Goal: Information Seeking & Learning: Learn about a topic

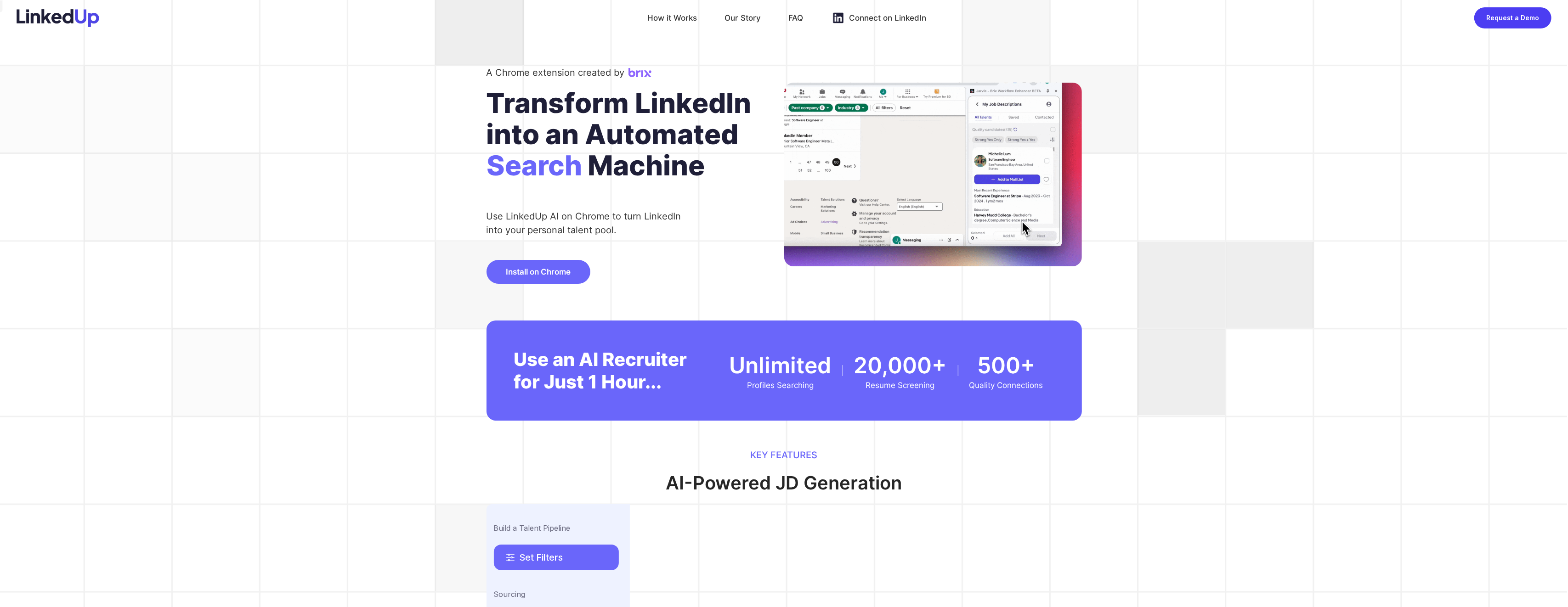
click at [75, 19] on img at bounding box center [58, 18] width 83 height 18
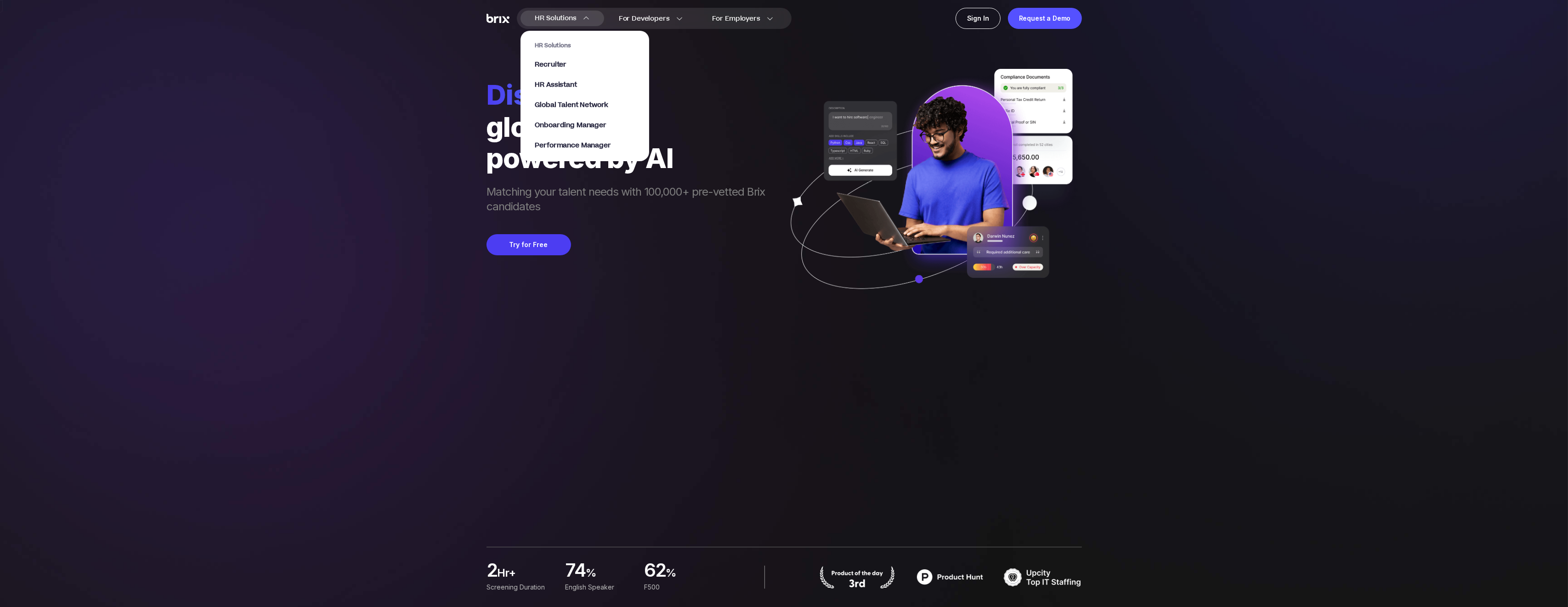
click at [574, 18] on span "HR Solutions" at bounding box center [555, 18] width 41 height 15
click at [563, 129] on span "Onboarding Manager" at bounding box center [571, 126] width 71 height 11
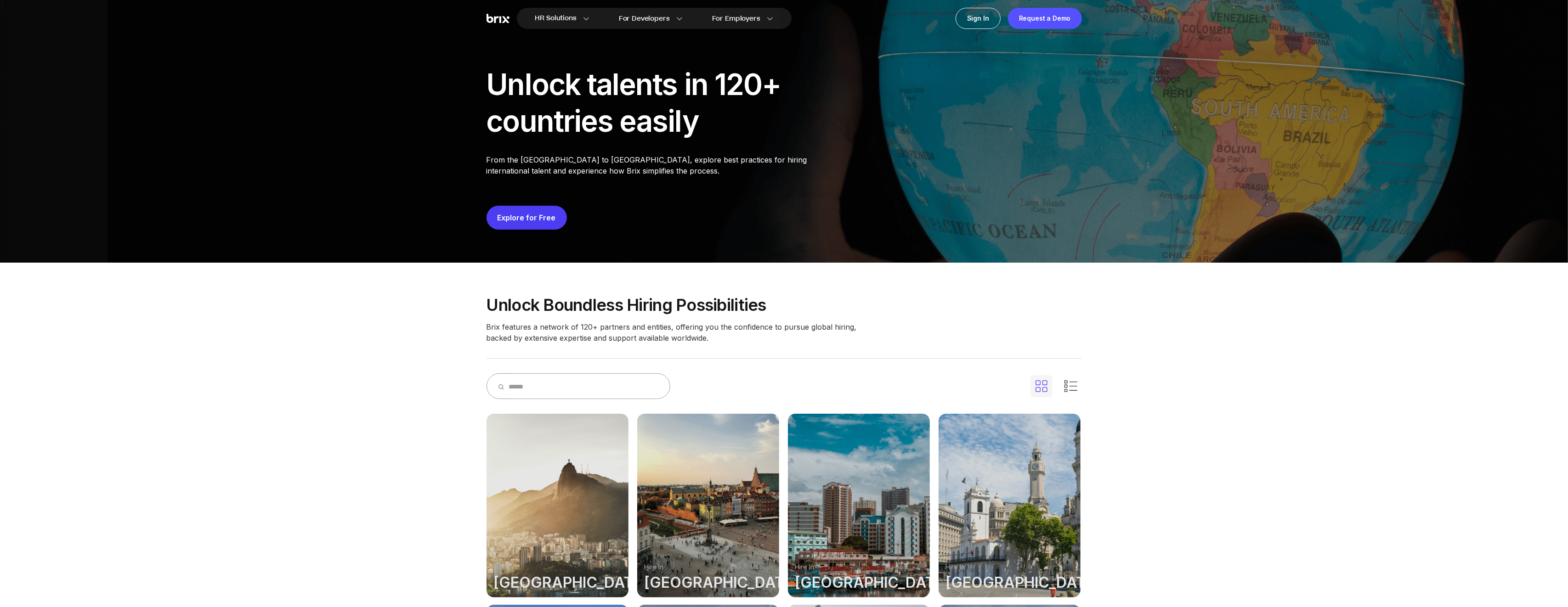
click at [677, 93] on div "Unlock talents in 120+ countries easily" at bounding box center [663, 102] width 353 height 73
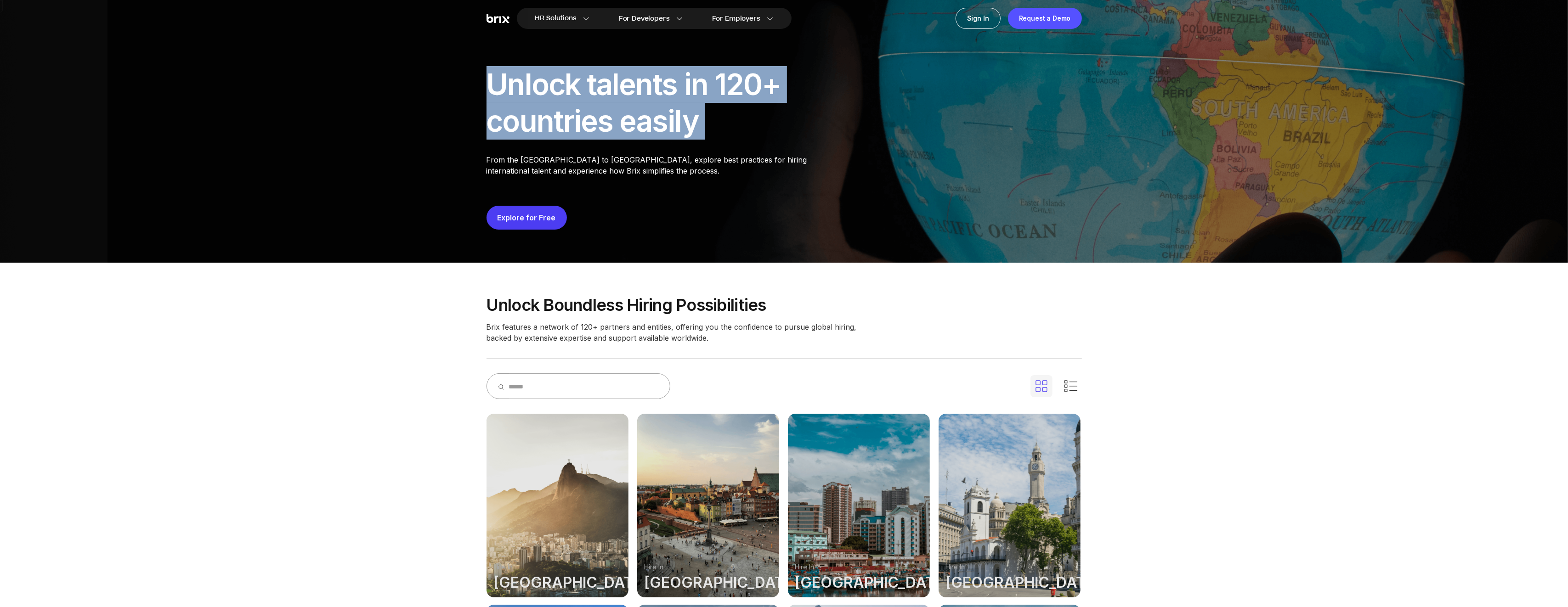
click at [677, 93] on div "Unlock talents in 120+ countries easily" at bounding box center [663, 102] width 353 height 73
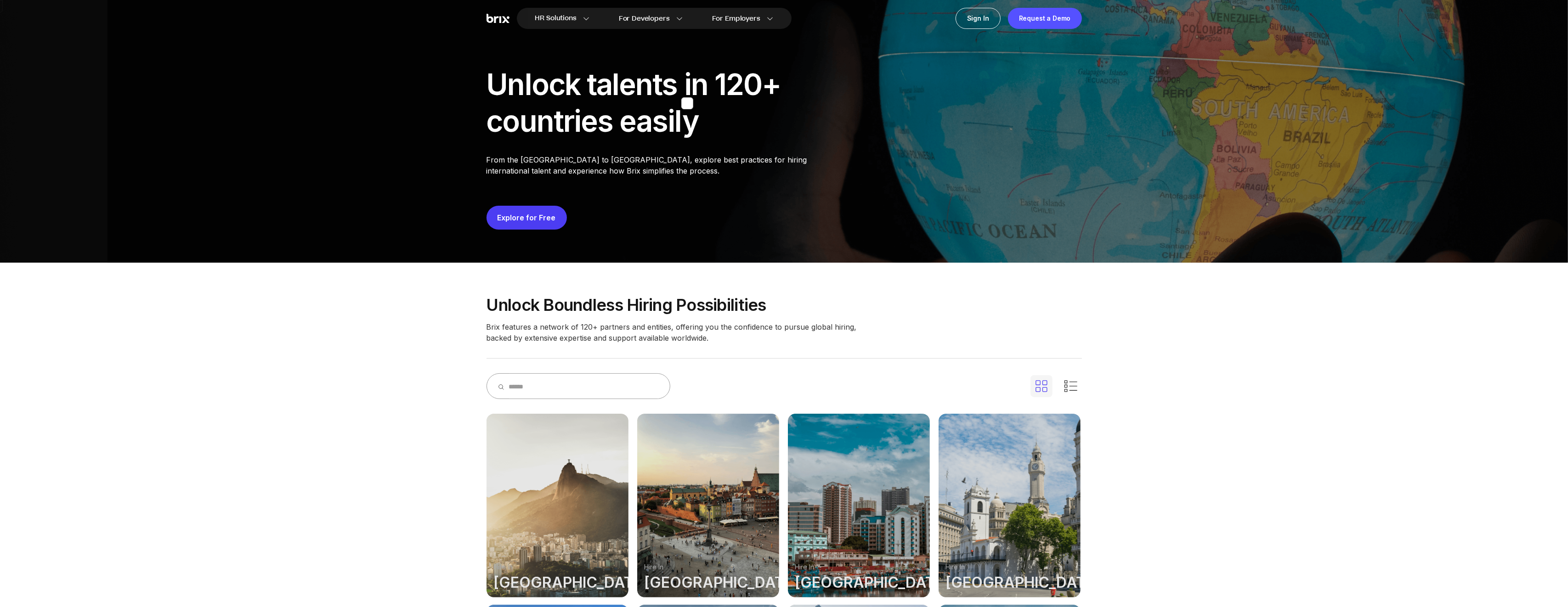
click at [716, 92] on div "Unlock talents in 120+ countries easily" at bounding box center [663, 102] width 353 height 73
click at [737, 129] on div "Unlock talents in 120+ countries easily" at bounding box center [663, 102] width 353 height 73
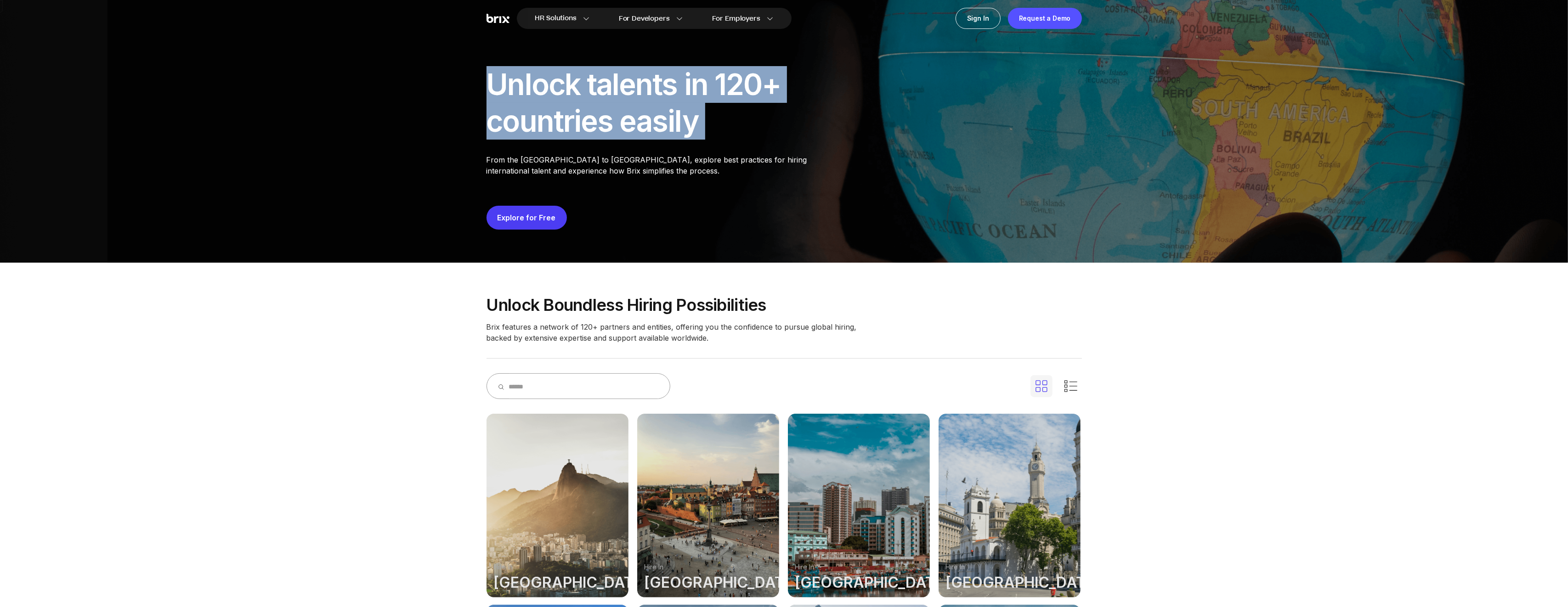
click at [737, 129] on div "Unlock talents in 120+ countries easily" at bounding box center [663, 102] width 353 height 73
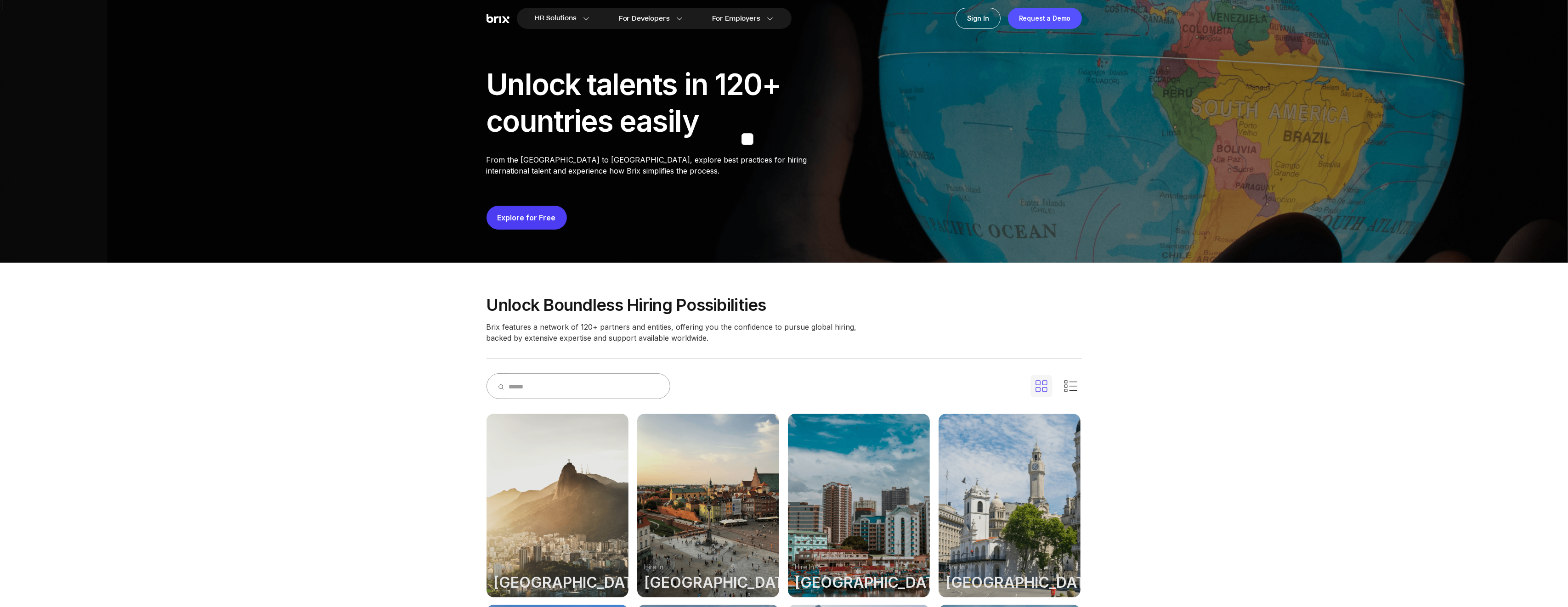
click at [762, 126] on div "Unlock talents in 120+ countries easily" at bounding box center [663, 102] width 353 height 73
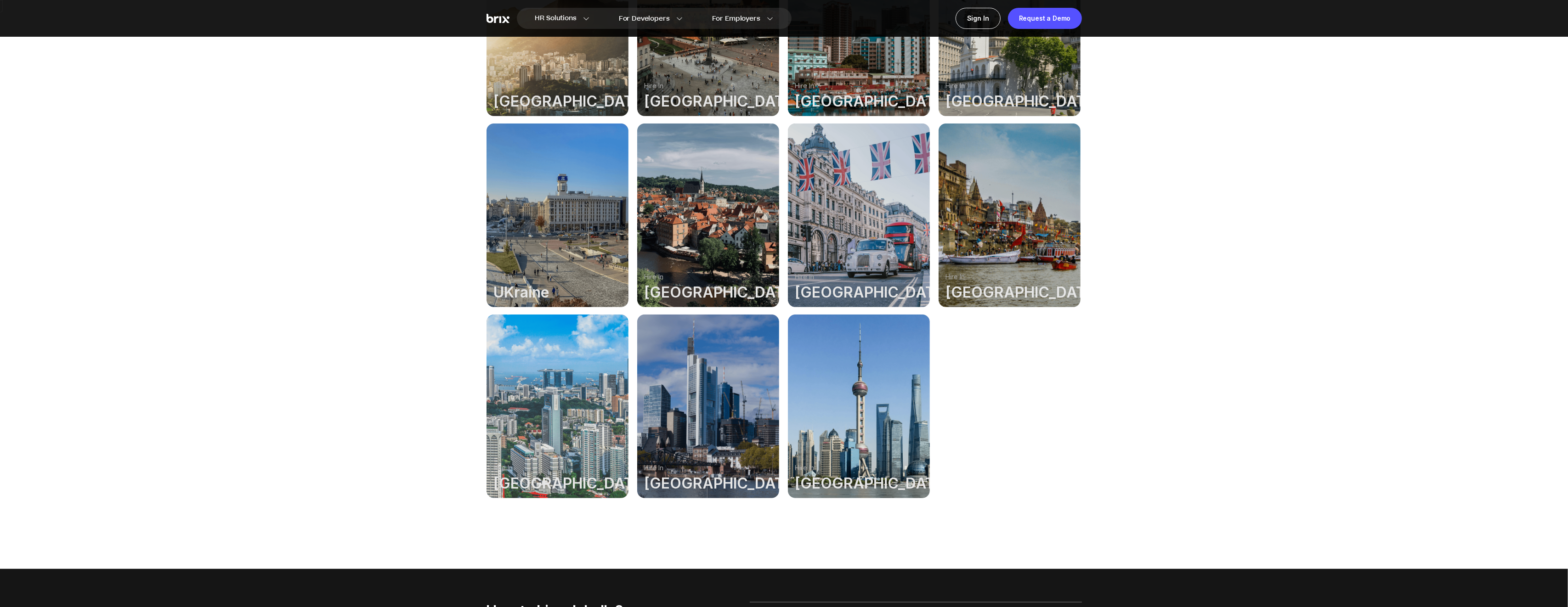
scroll to position [542, 0]
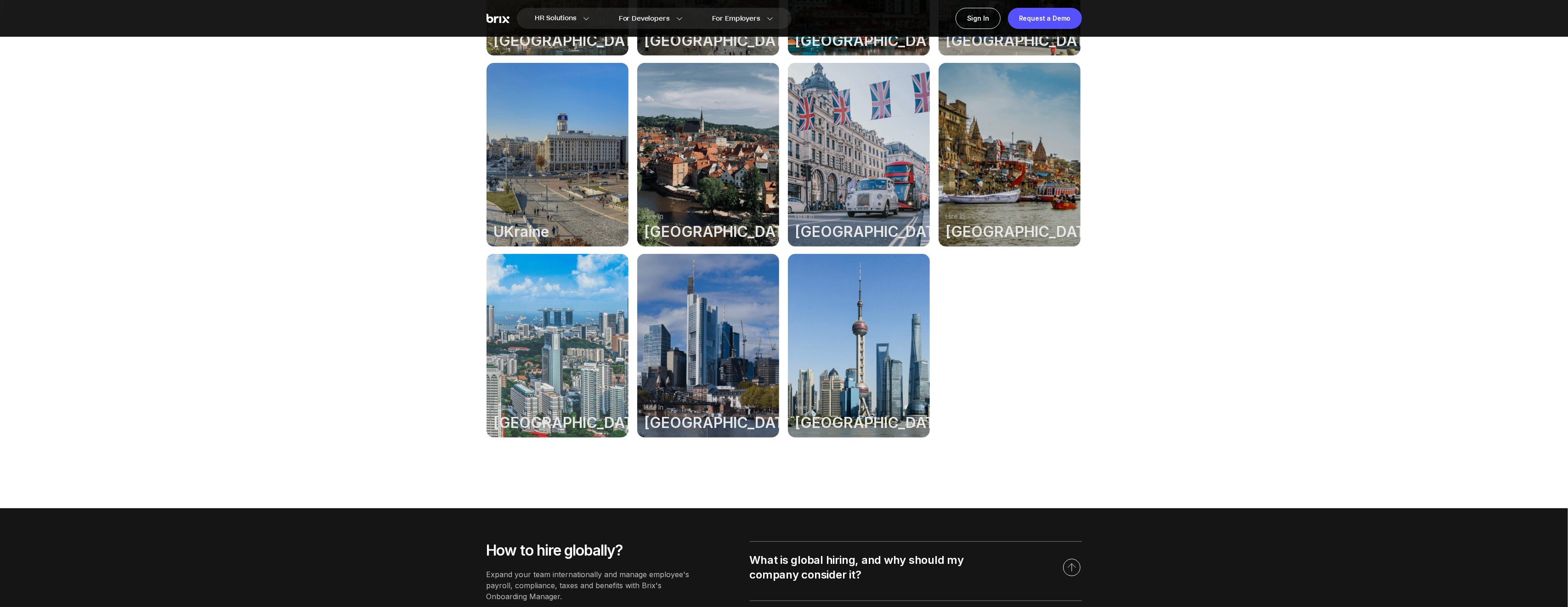
click at [868, 172] on div at bounding box center [858, 154] width 142 height 183
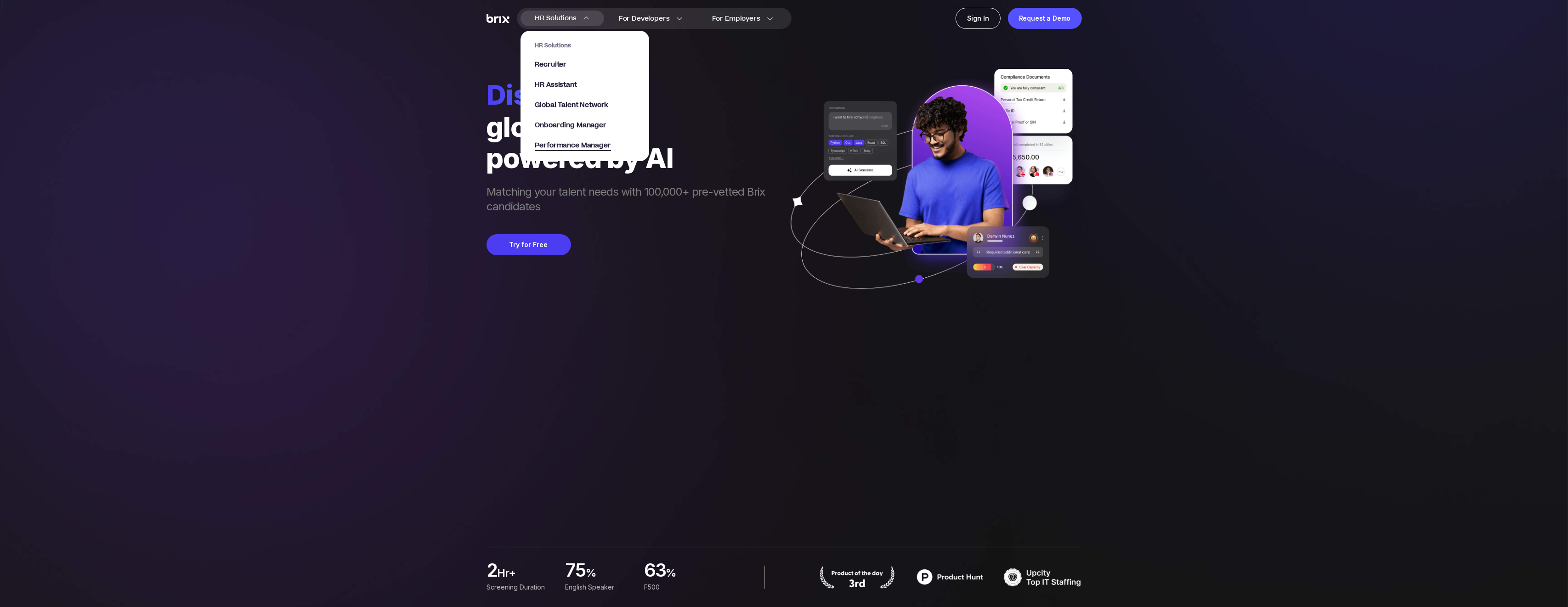
click at [582, 141] on span "Performance Manager" at bounding box center [573, 146] width 76 height 11
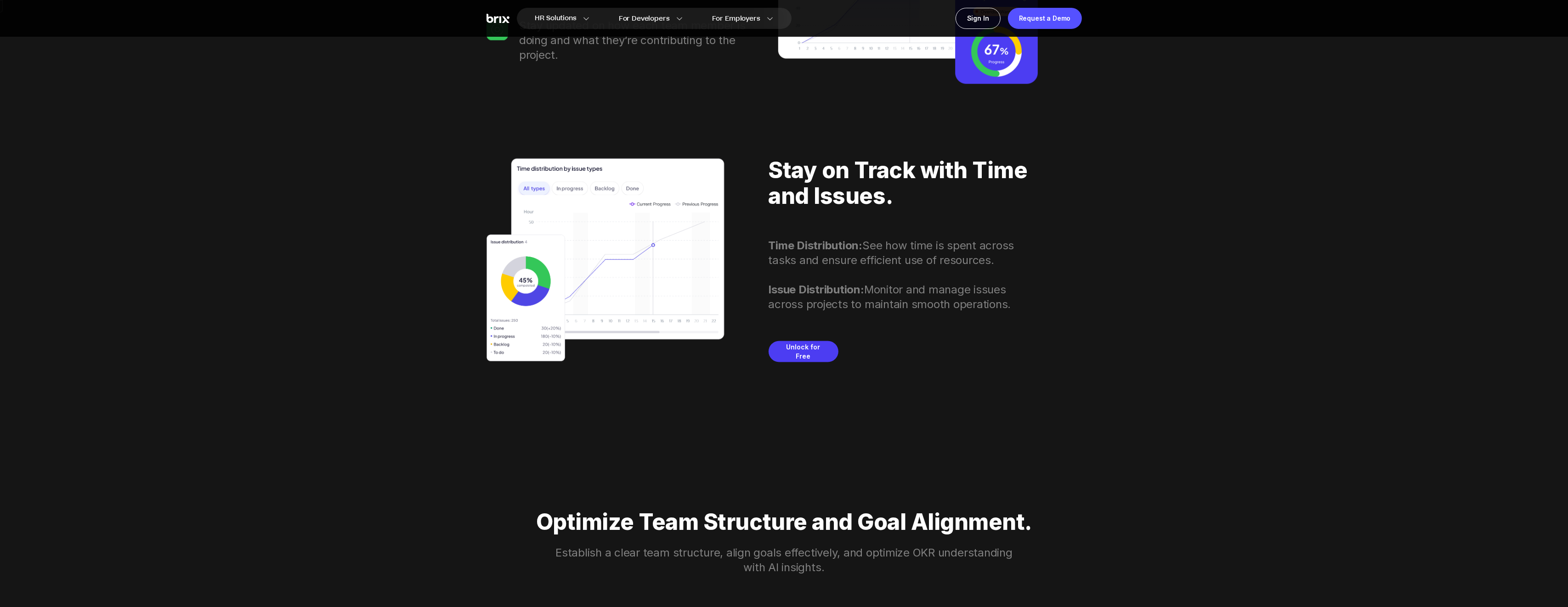
scroll to position [1825, 0]
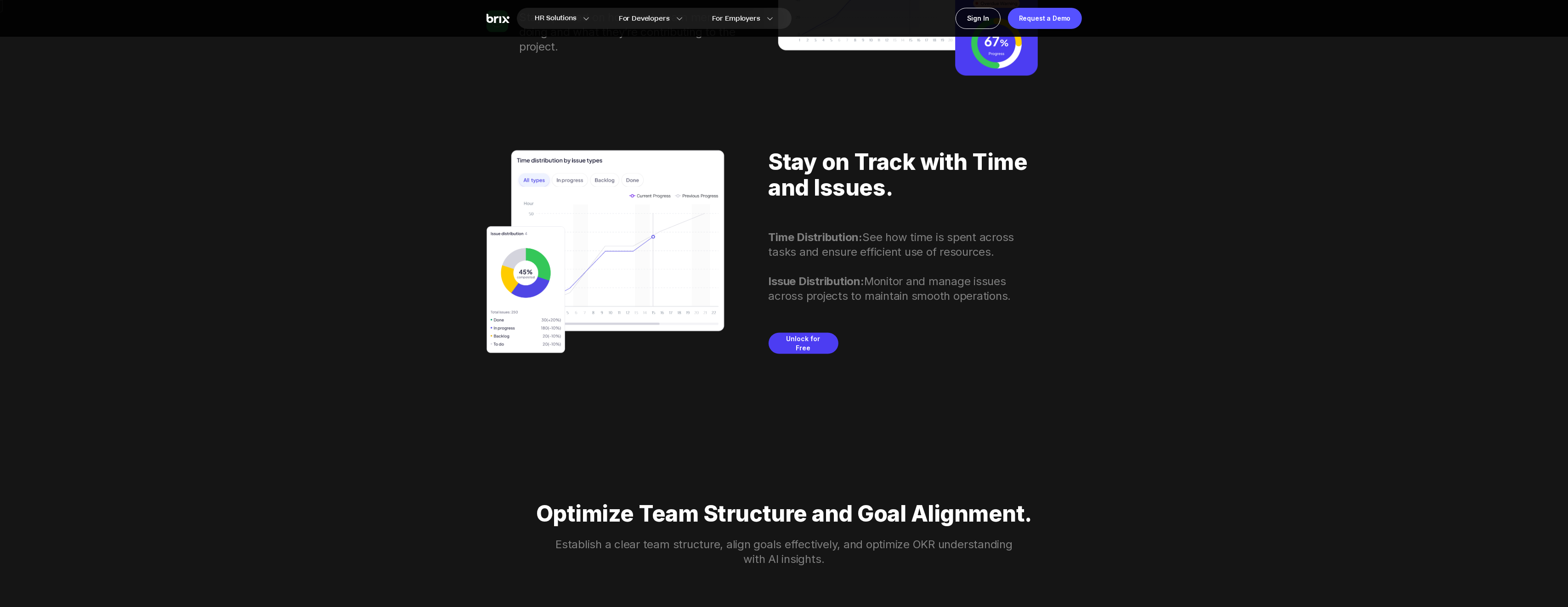
click at [927, 251] on div "Time Distribution: See how time is spent across tasks and ensure efficient use …" at bounding box center [903, 245] width 269 height 29
click at [928, 239] on div "Time Distribution: See how time is spent across tasks and ensure efficient use …" at bounding box center [903, 245] width 269 height 29
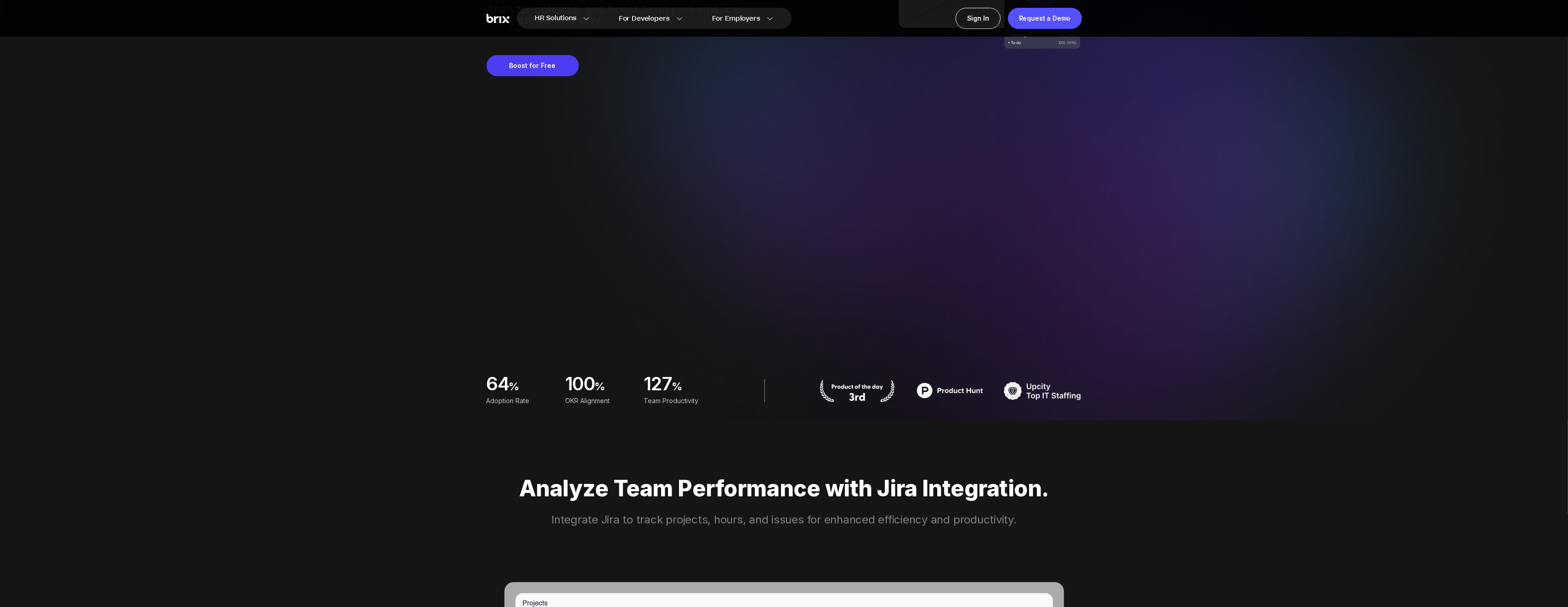
scroll to position [0, 0]
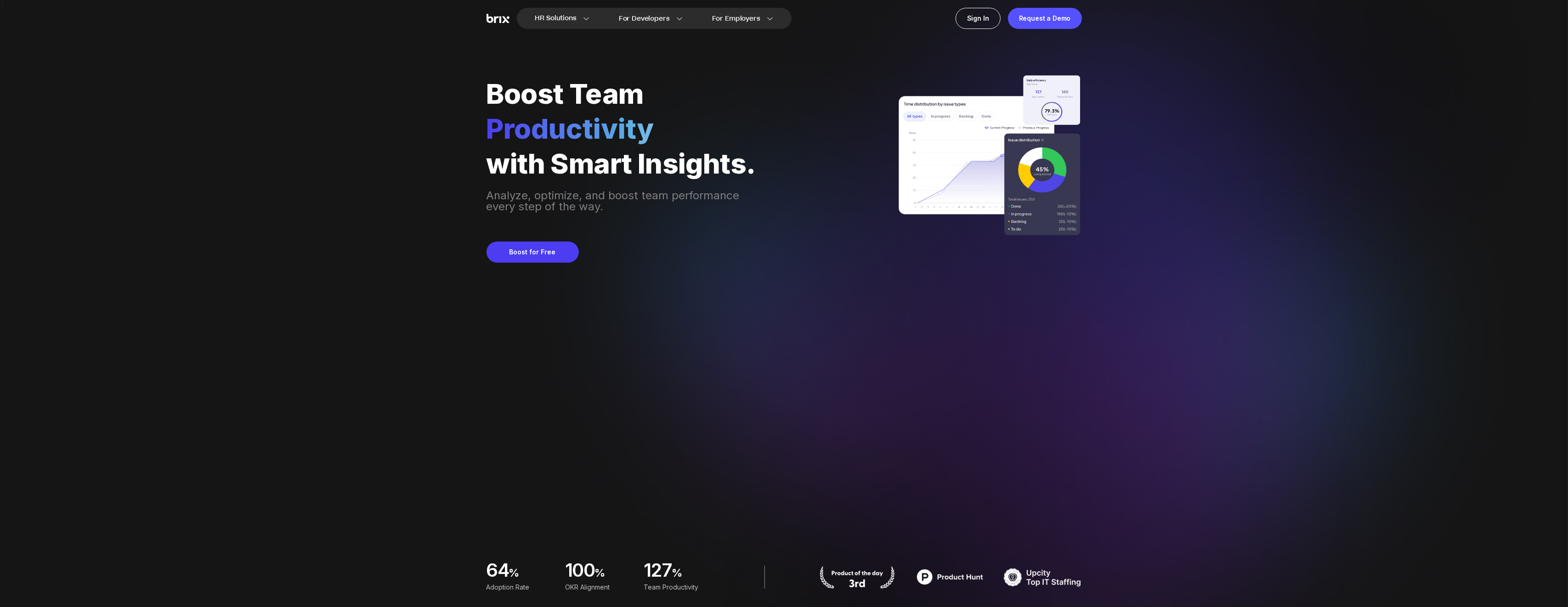
click at [582, 131] on div "Productivity" at bounding box center [622, 129] width 271 height 31
click at [648, 152] on div "with Smart Insights." at bounding box center [622, 163] width 271 height 31
click at [1228, 72] on div "HR Solutions HR Solutions Recruiter HR Assistant Global Talent Network Onboardi…" at bounding box center [784, 303] width 1524 height 607
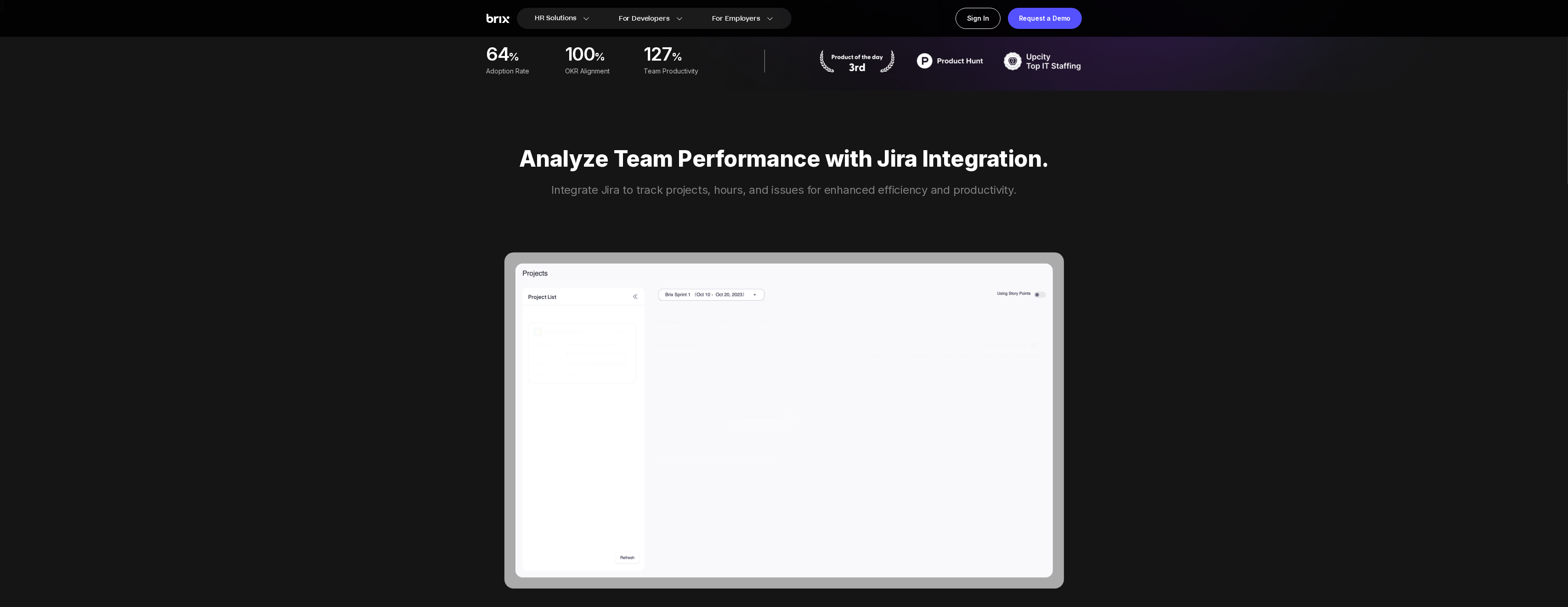
scroll to position [516, 0]
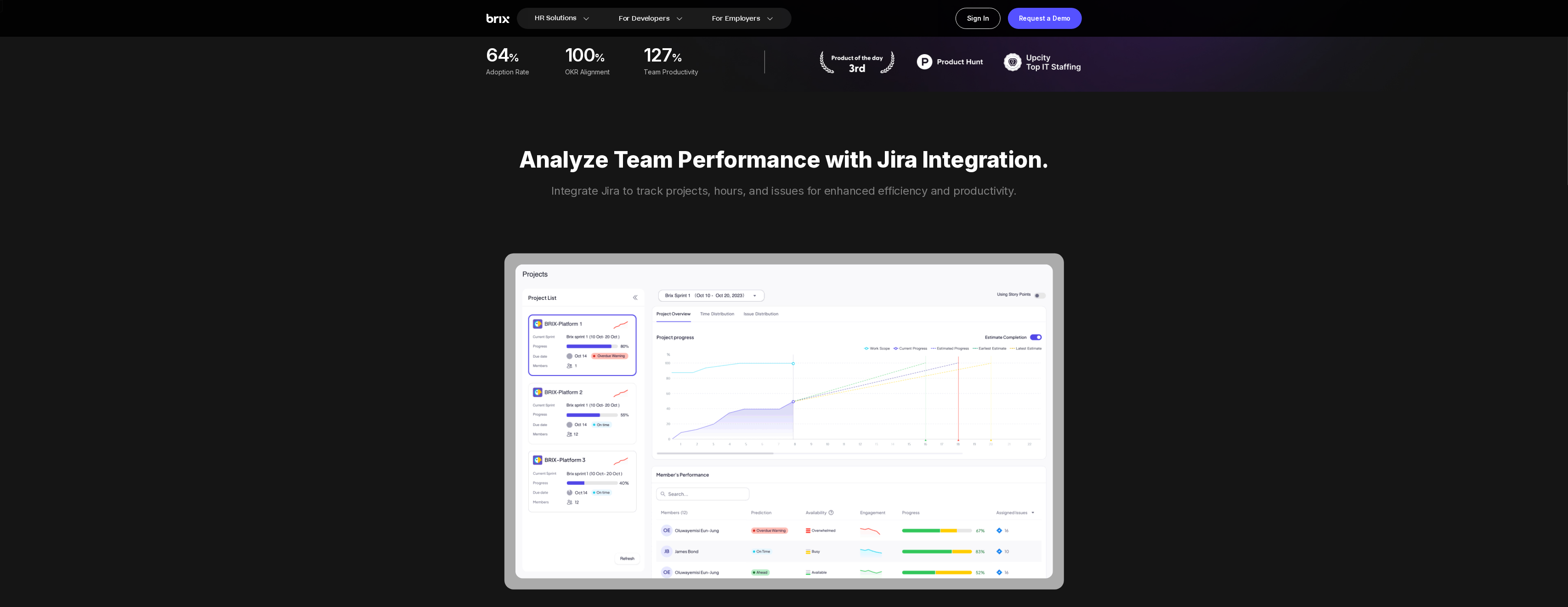
click at [784, 166] on div "Analyze Team Performance with Jira Integration." at bounding box center [784, 160] width 595 height 26
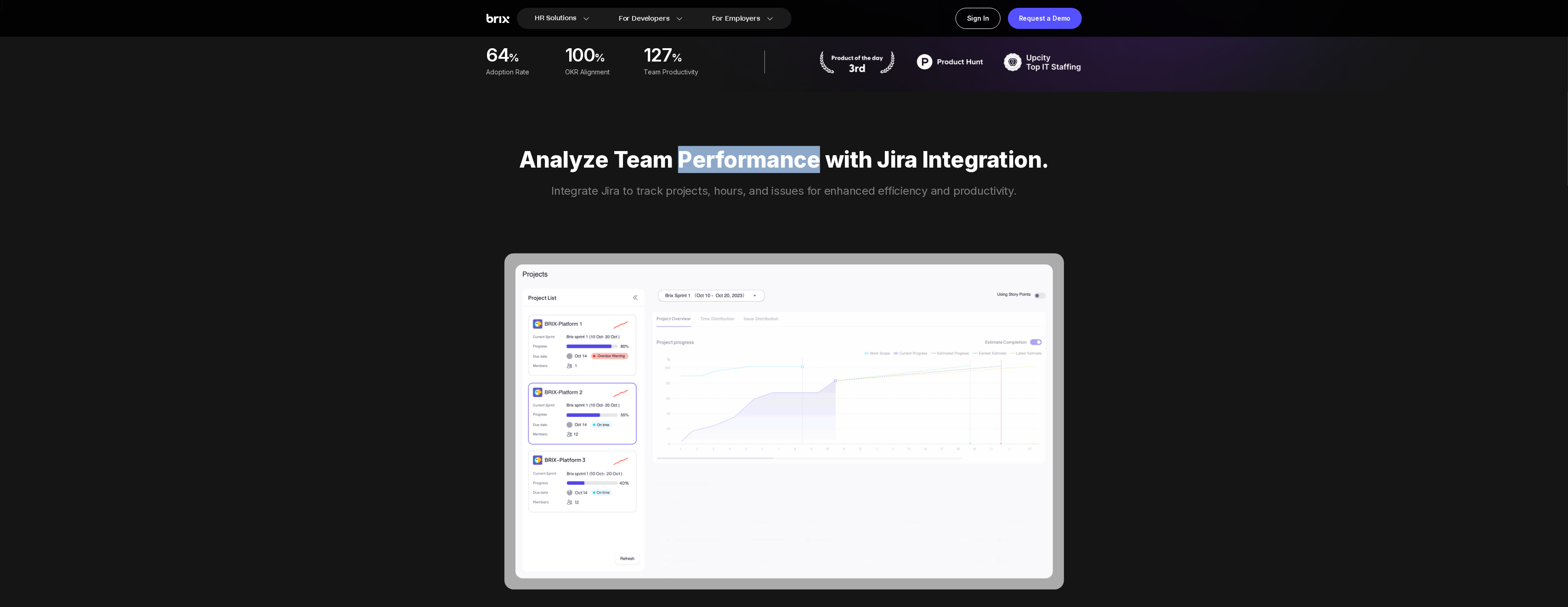
click at [784, 166] on div "Analyze Team Performance with Jira Integration." at bounding box center [784, 160] width 595 height 26
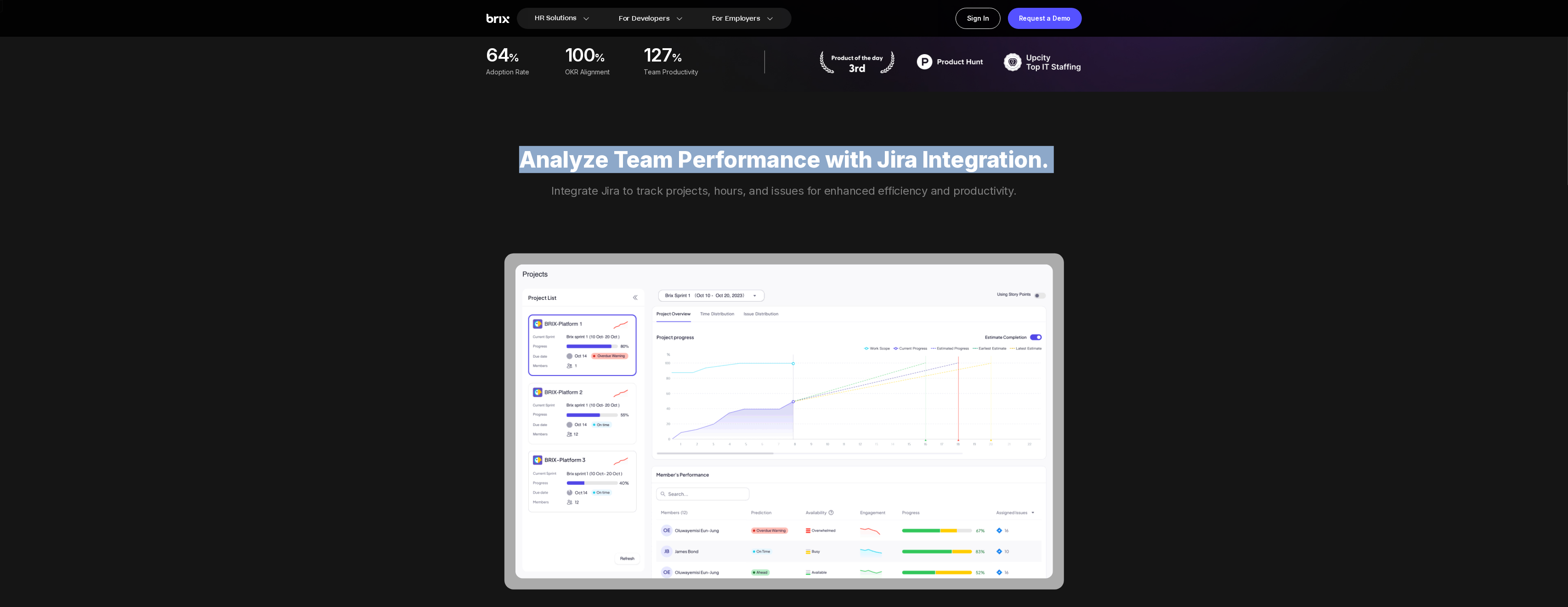
click at [784, 166] on div "Analyze Team Performance with Jira Integration." at bounding box center [784, 160] width 595 height 26
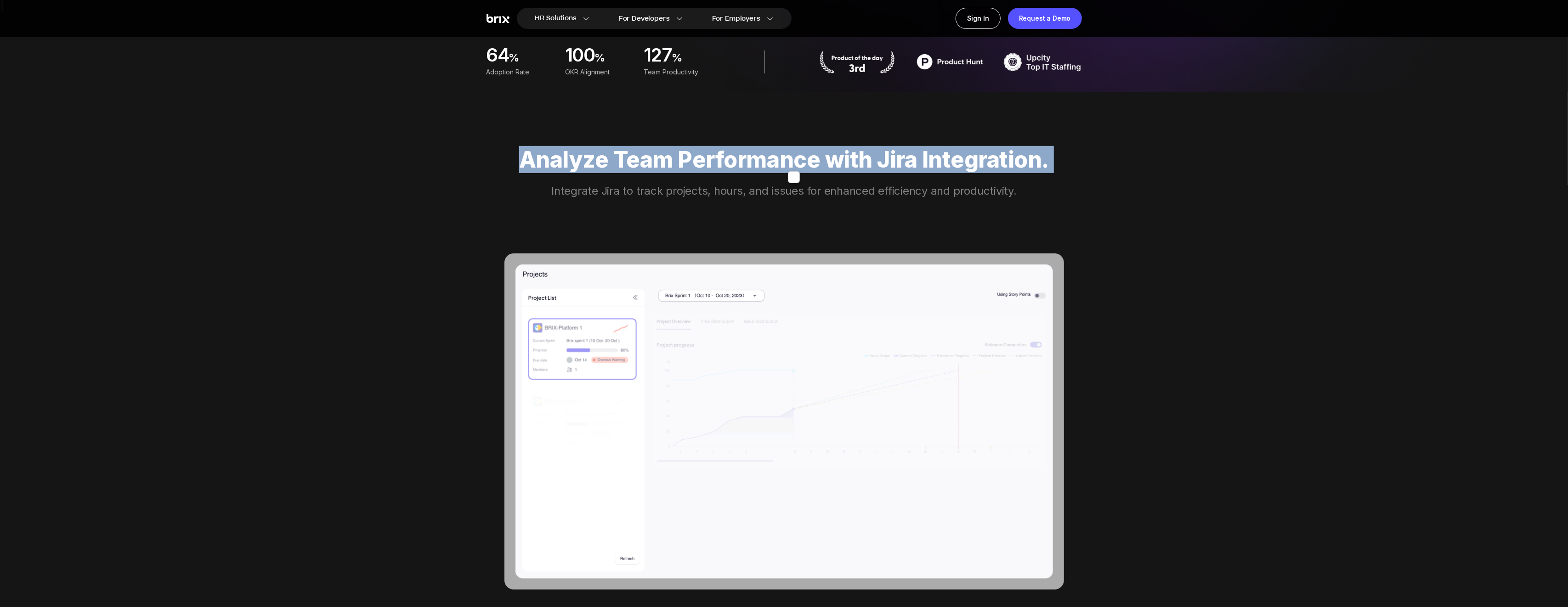
click at [784, 166] on div "Analyze Team Performance with Jira Integration." at bounding box center [784, 160] width 595 height 26
click at [802, 181] on div "Analyze Team Performance with Jira Integration. Integrate Jira to track project…" at bounding box center [784, 406] width 595 height 629
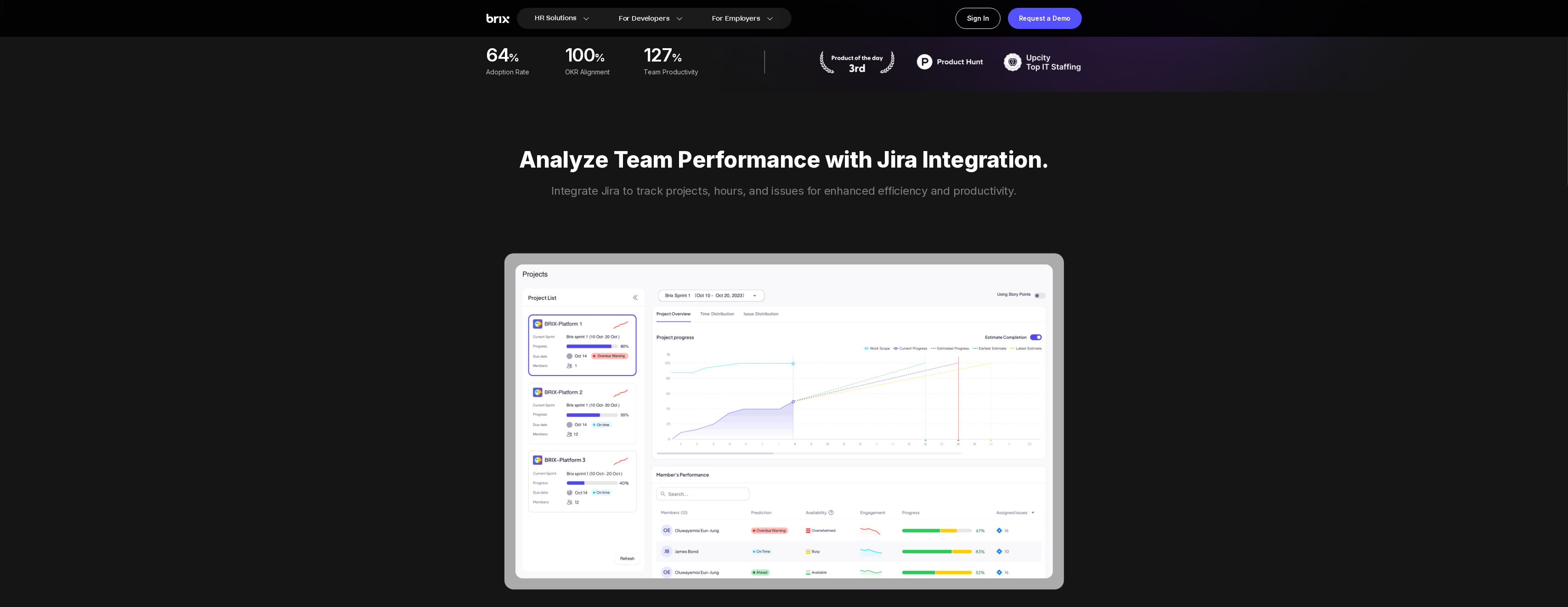
click at [726, 167] on div "Analyze Team Performance with Jira Integration." at bounding box center [784, 160] width 595 height 26
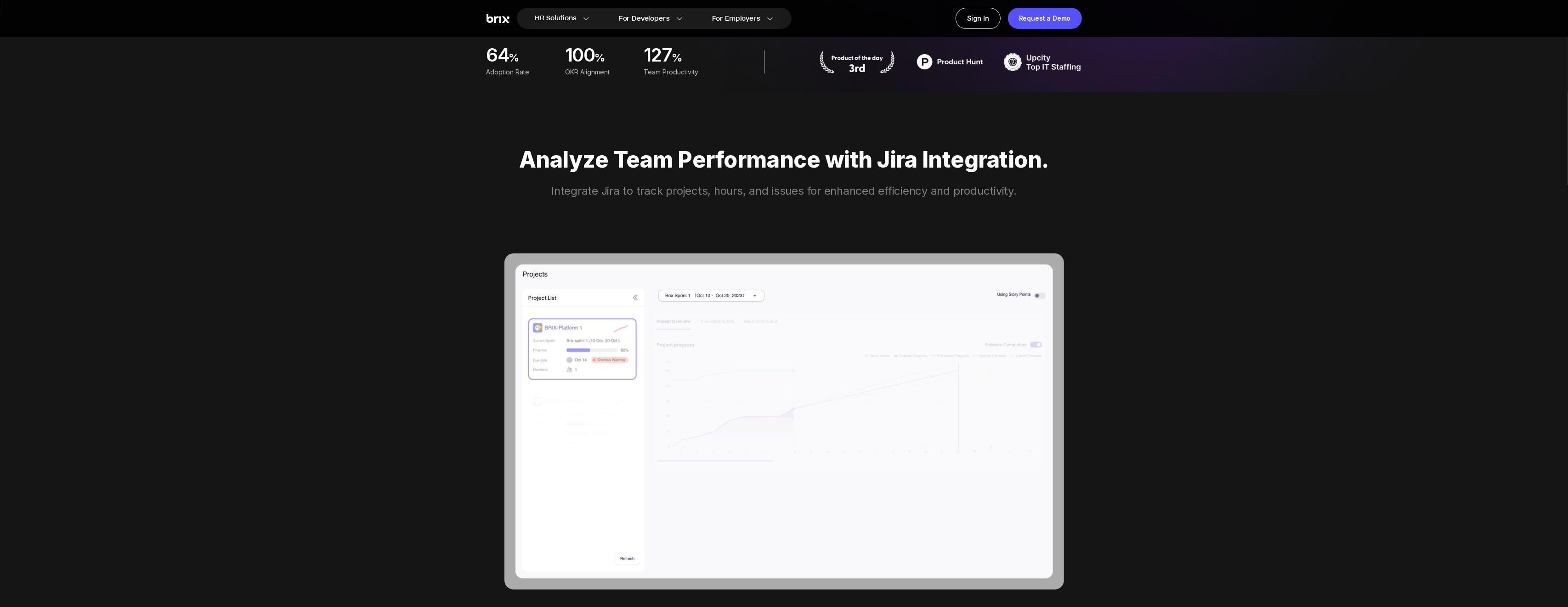
click at [726, 167] on div "Analyze Team Performance with Jira Integration." at bounding box center [784, 160] width 595 height 26
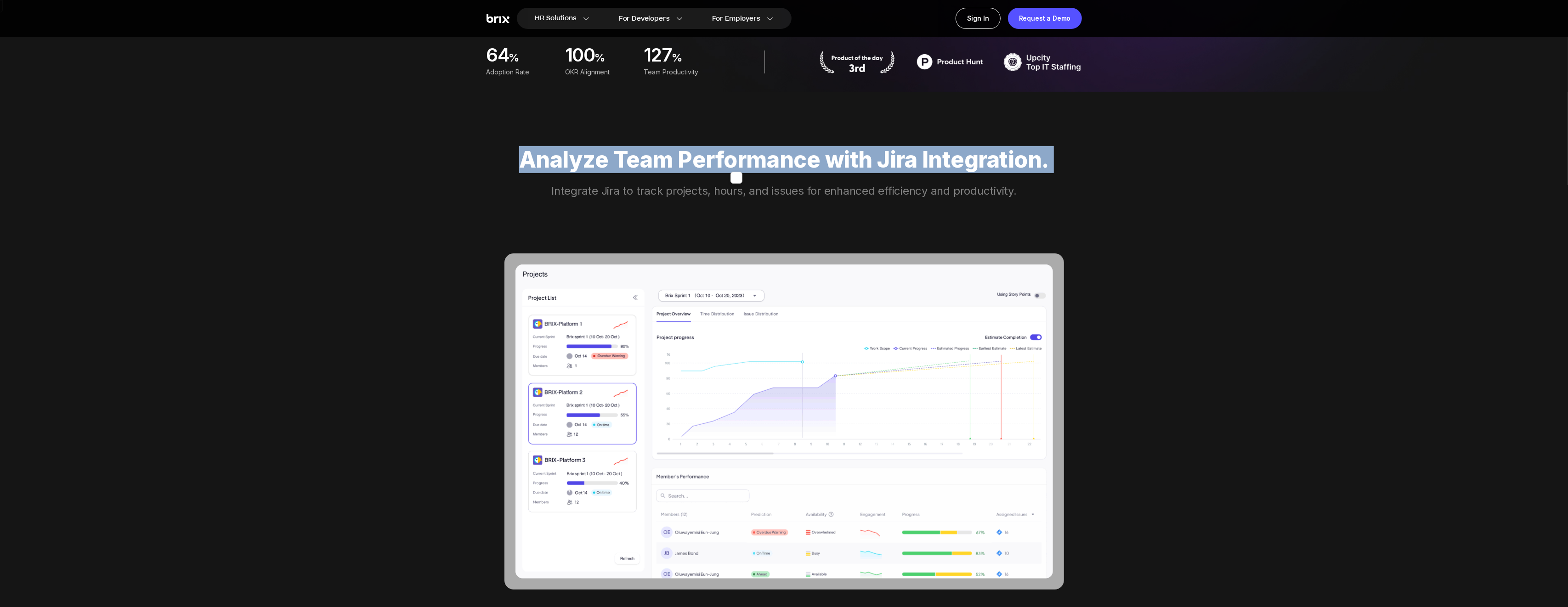
click at [726, 167] on div "Analyze Team Performance with Jira Integration." at bounding box center [784, 160] width 595 height 26
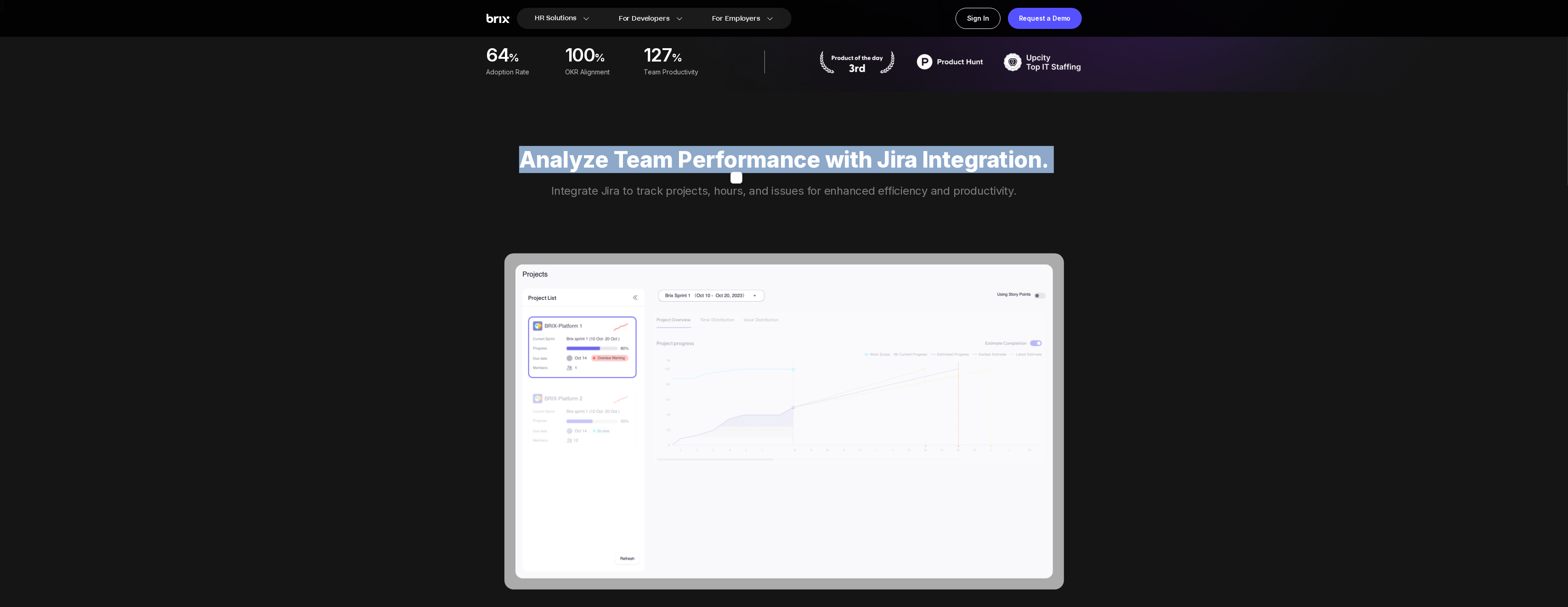
click at [763, 170] on div "Analyze Team Performance with Jira Integration." at bounding box center [784, 160] width 595 height 26
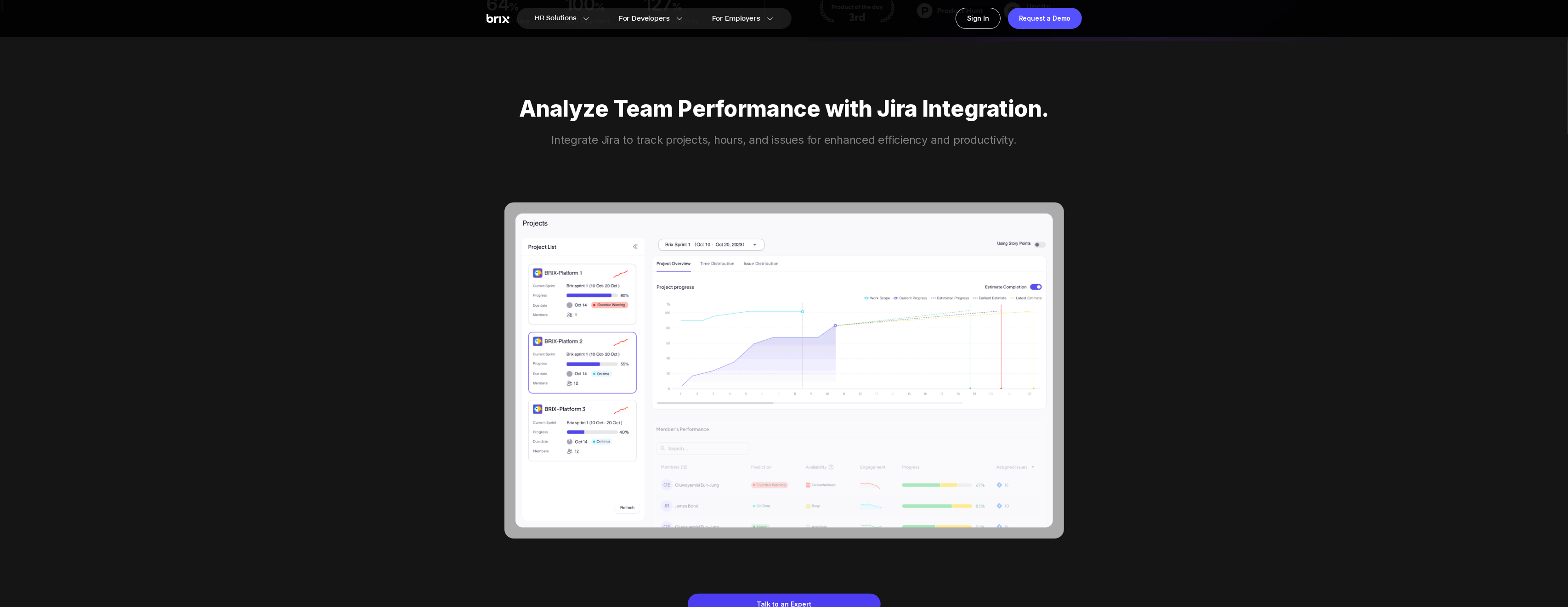
scroll to position [570, 0]
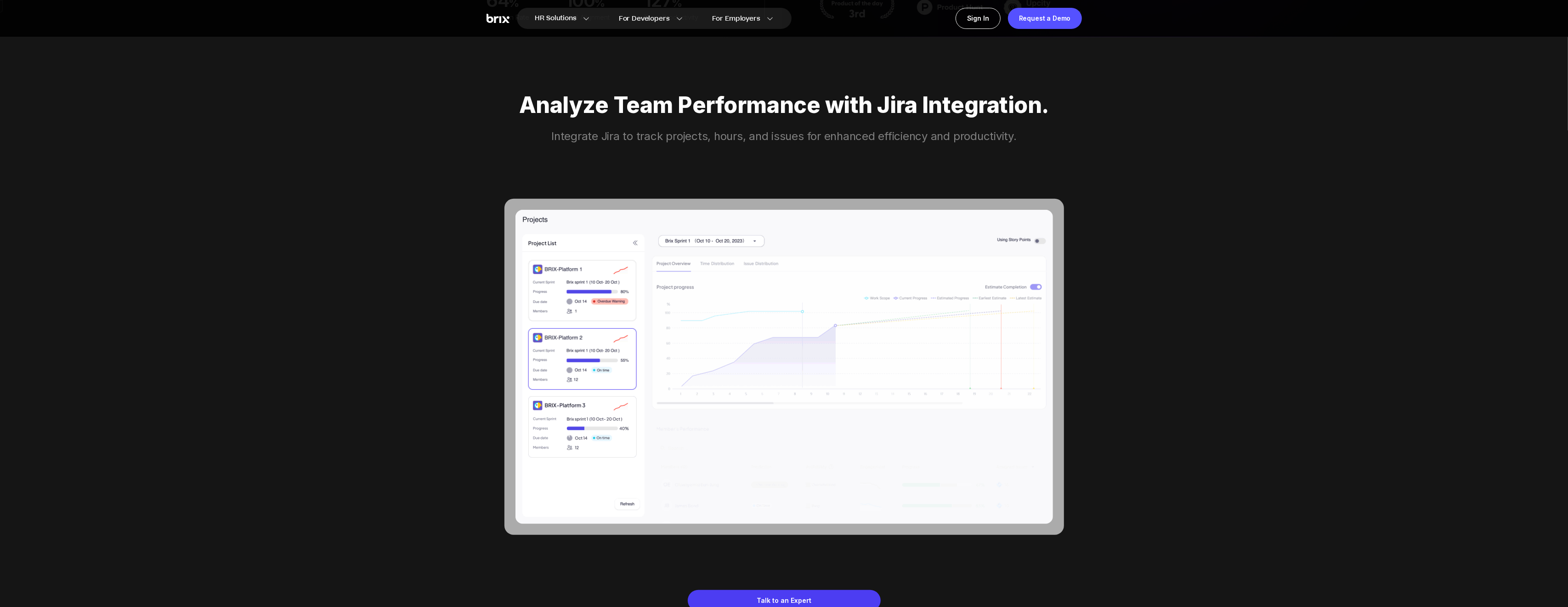
click at [828, 124] on div "Analyze Team Performance with Jira Integration. Integrate Jira to track project…" at bounding box center [784, 351] width 595 height 629
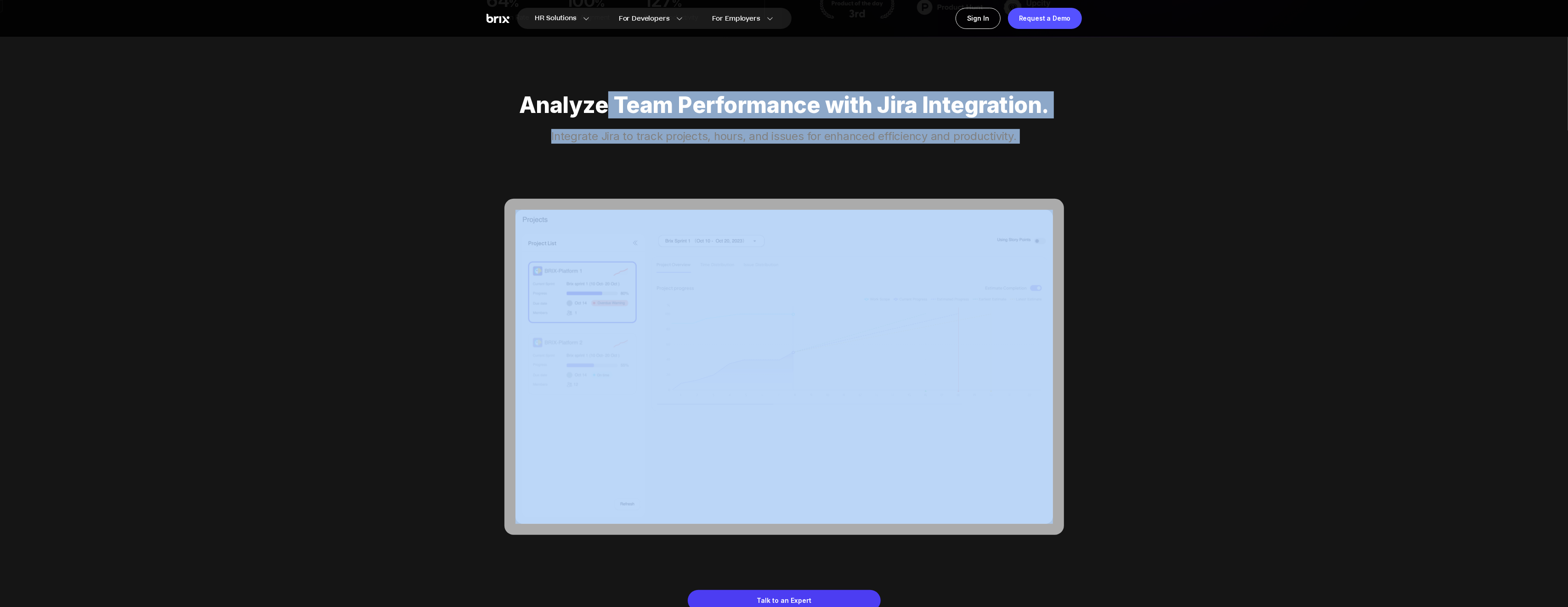
drag, startPoint x: 612, startPoint y: 107, endPoint x: 929, endPoint y: 149, distance: 319.8
click at [929, 149] on div "Analyze Team Performance with Jira Integration. Integrate Jira to track project…" at bounding box center [784, 351] width 595 height 629
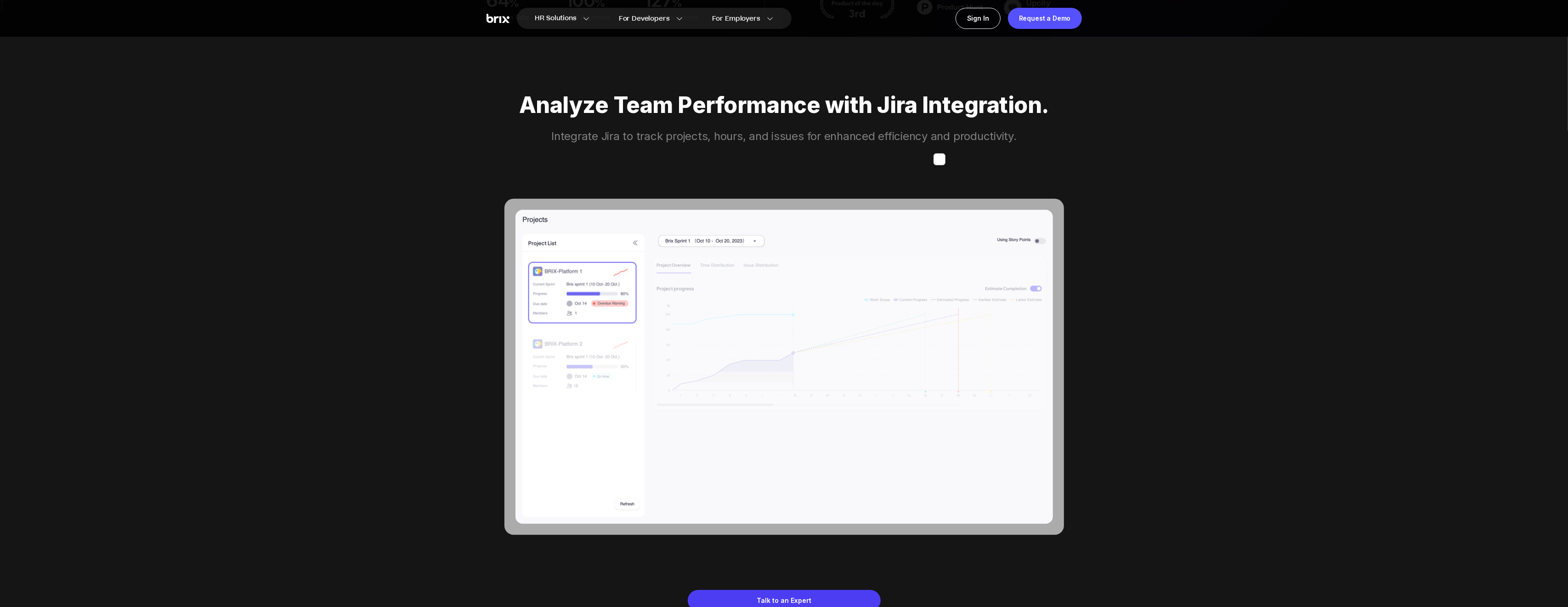
click at [953, 131] on div "Integrate Jira to track projects, hours, and issues for enhanced efficiency and…" at bounding box center [784, 136] width 595 height 15
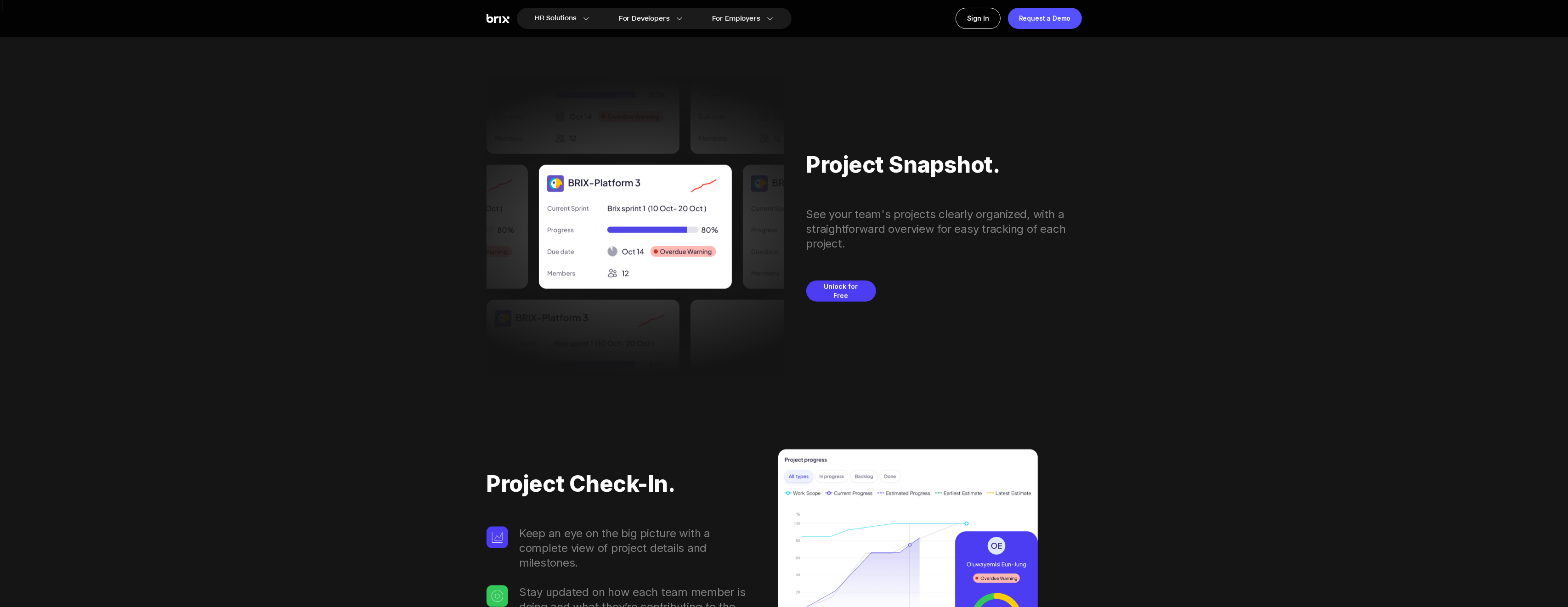
scroll to position [1250, 0]
click at [895, 163] on div "Project Snapshot." at bounding box center [944, 165] width 276 height 26
click at [900, 210] on div "See your team's projects clearly organized, with a straightforward overview for…" at bounding box center [944, 229] width 276 height 44
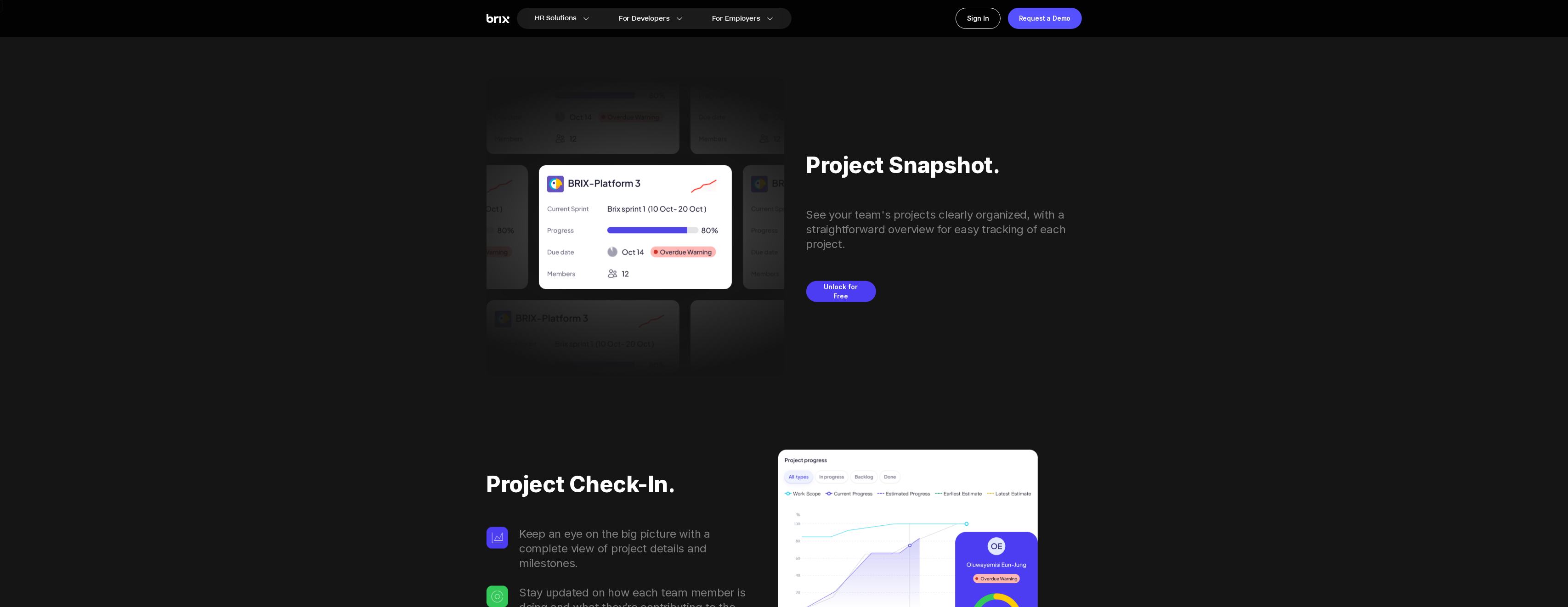
click at [931, 221] on div "See your team's projects clearly organized, with a straightforward overview for…" at bounding box center [944, 229] width 276 height 44
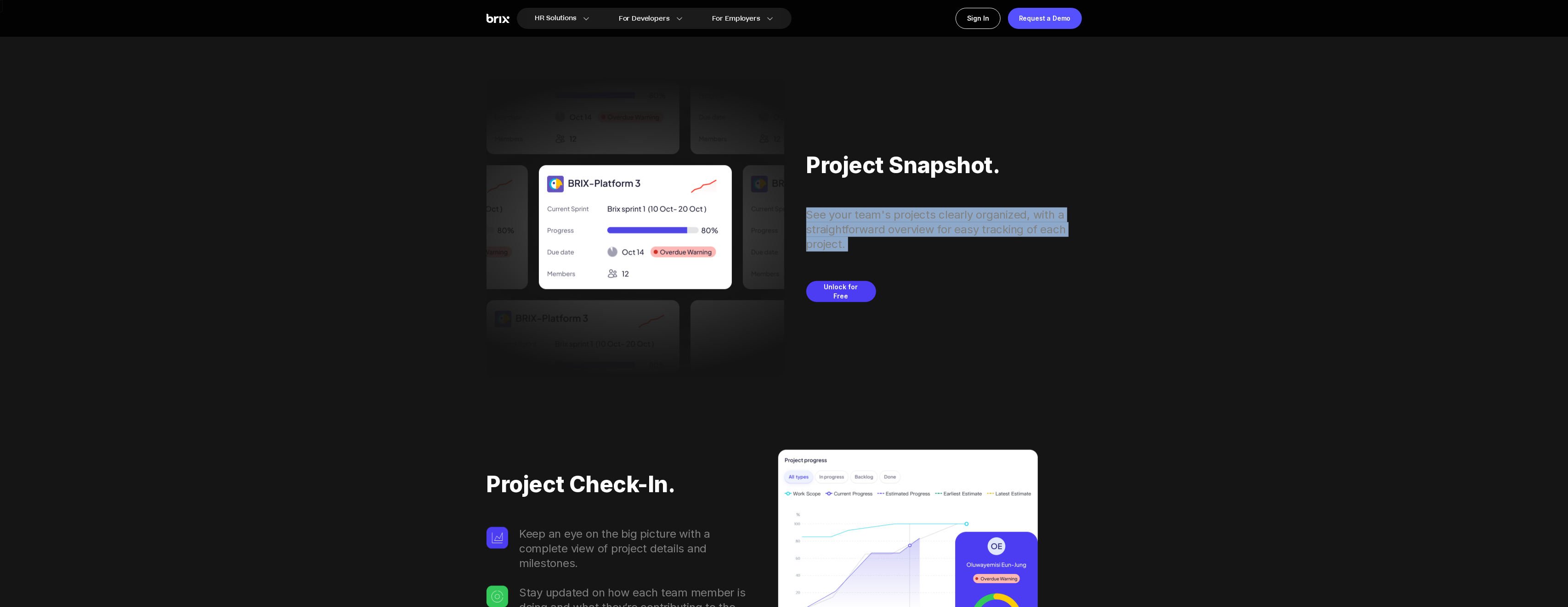
click at [931, 221] on div "See your team's projects clearly organized, with a straightforward overview for…" at bounding box center [944, 229] width 276 height 44
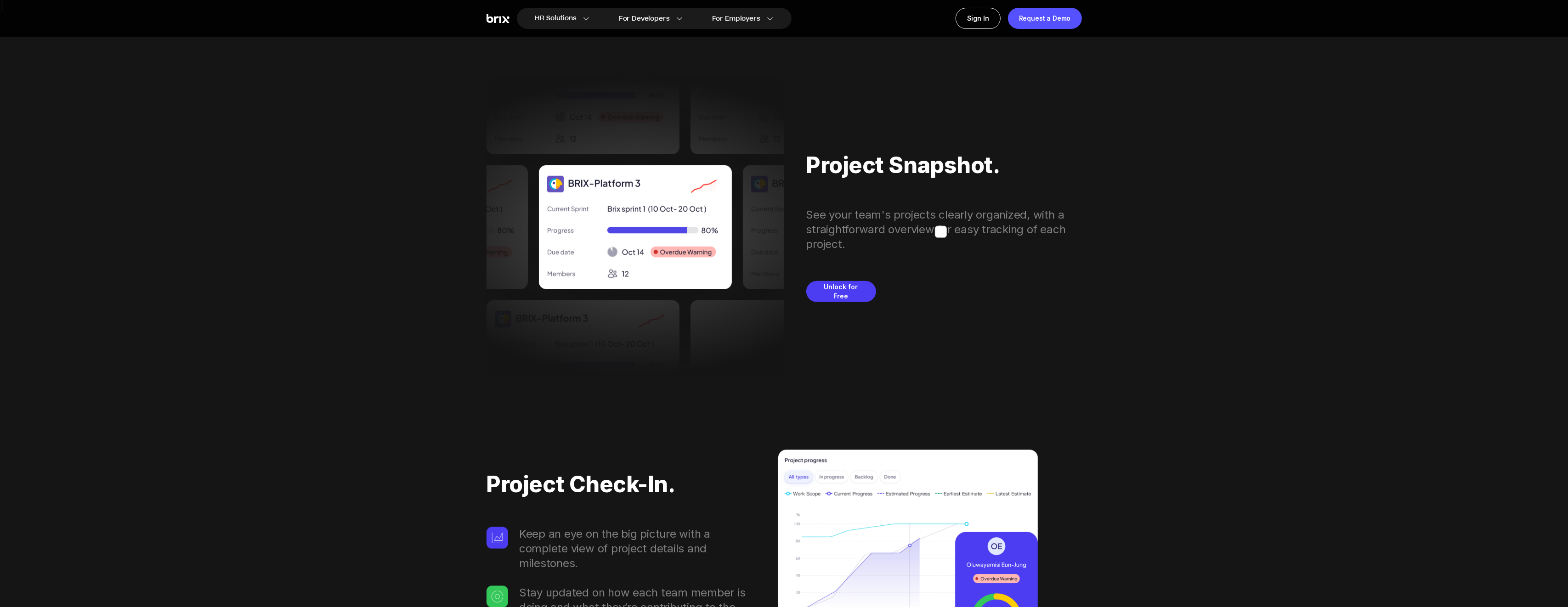
click at [970, 223] on div "See your team's projects clearly organized, with a straightforward overview for…" at bounding box center [944, 229] width 276 height 44
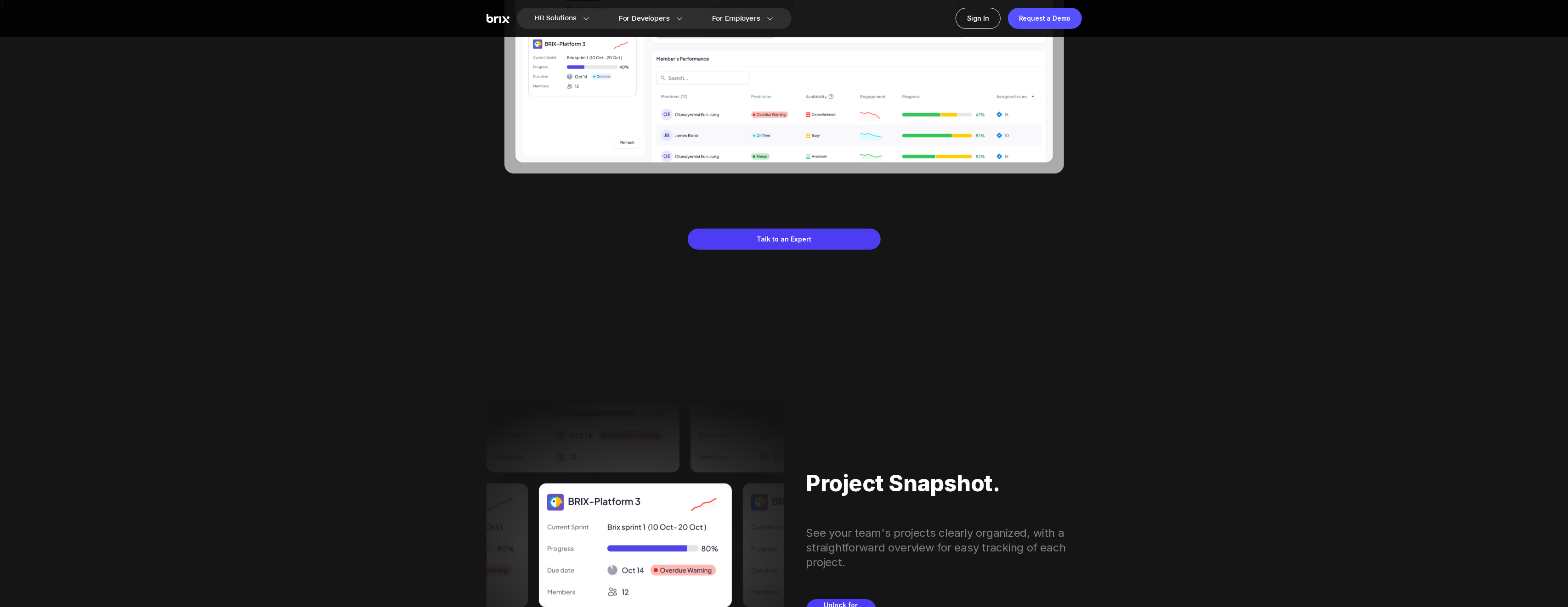
scroll to position [871, 0]
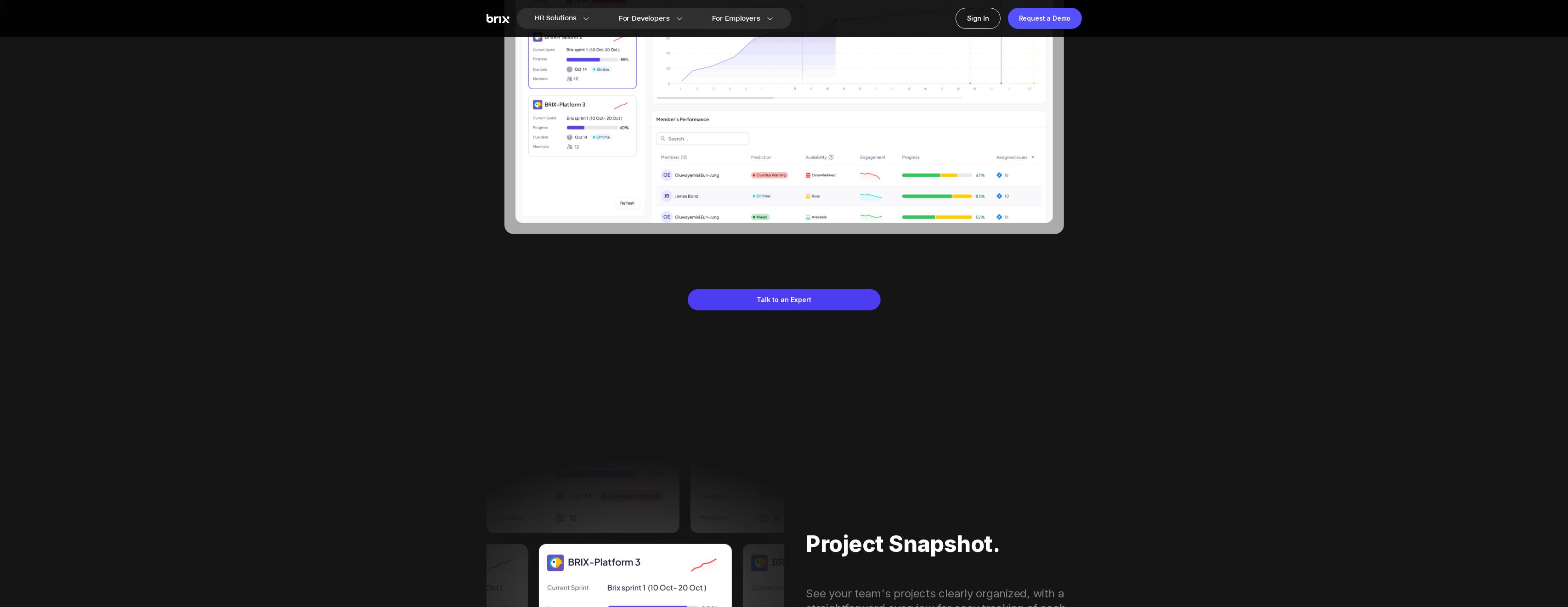
click at [1070, 273] on div "Talk to an Expert" at bounding box center [784, 273] width 595 height 77
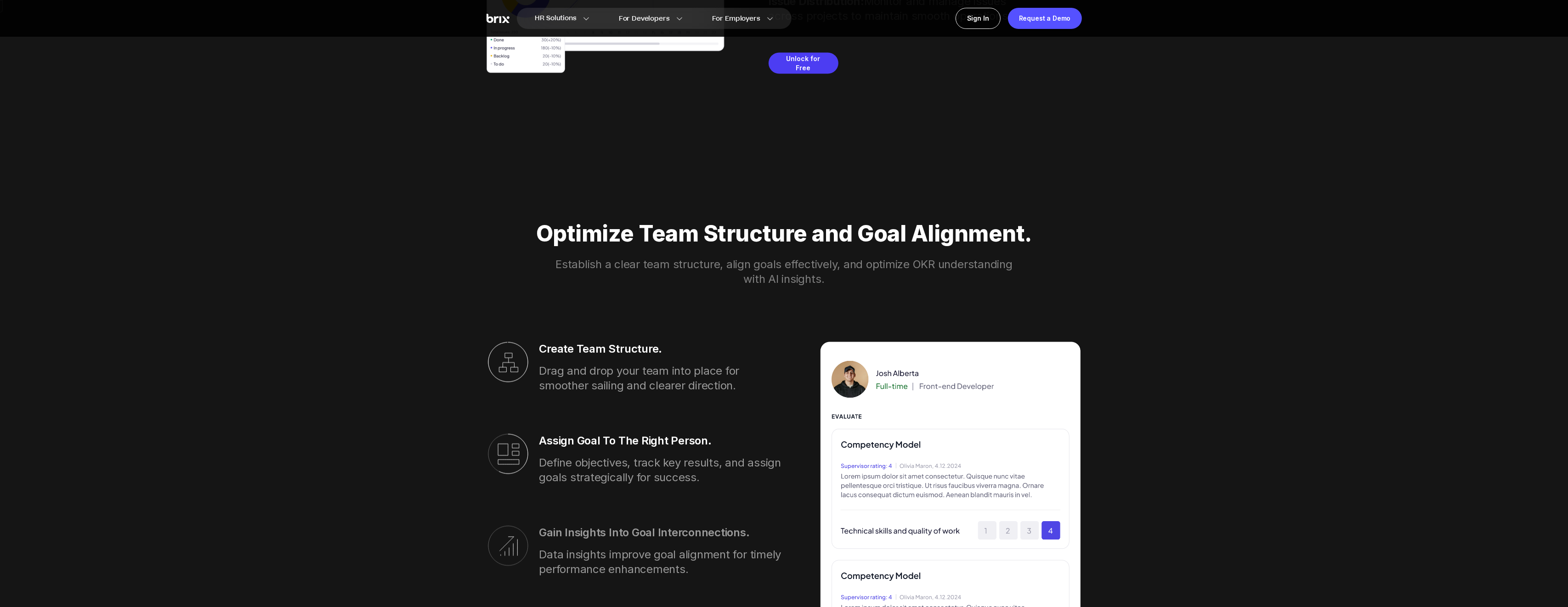
scroll to position [2119, 0]
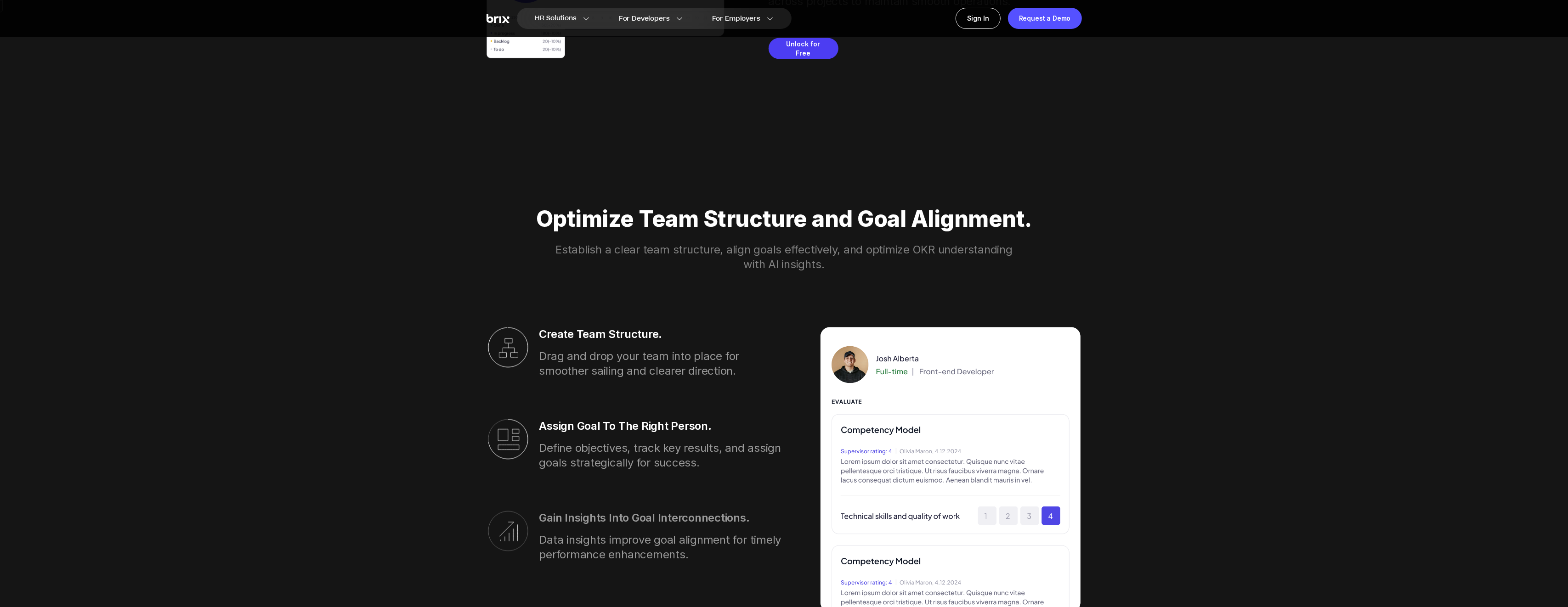
click at [906, 222] on div "Optimize Team Structure and Goal Alignment." at bounding box center [784, 219] width 595 height 26
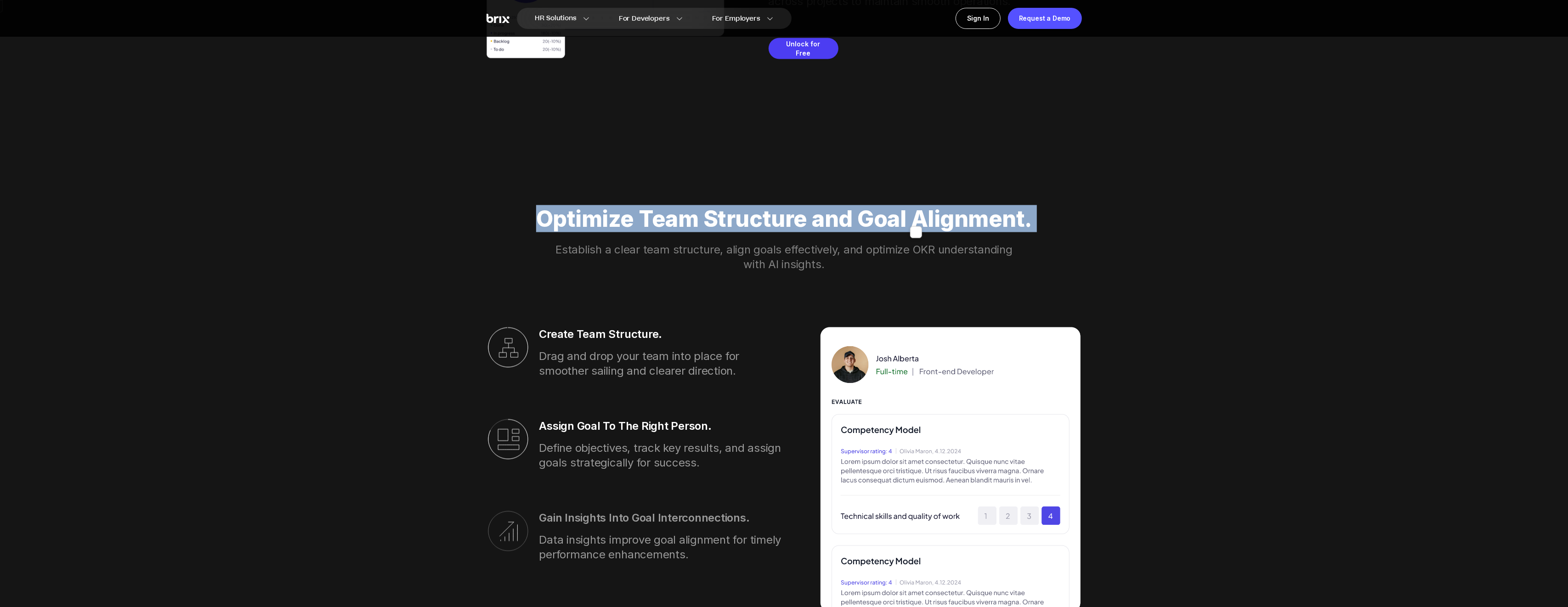
click at [853, 242] on div "Optimize Team Structure and Goal Alignment. Establish a clear team structure, a…" at bounding box center [784, 409] width 595 height 516
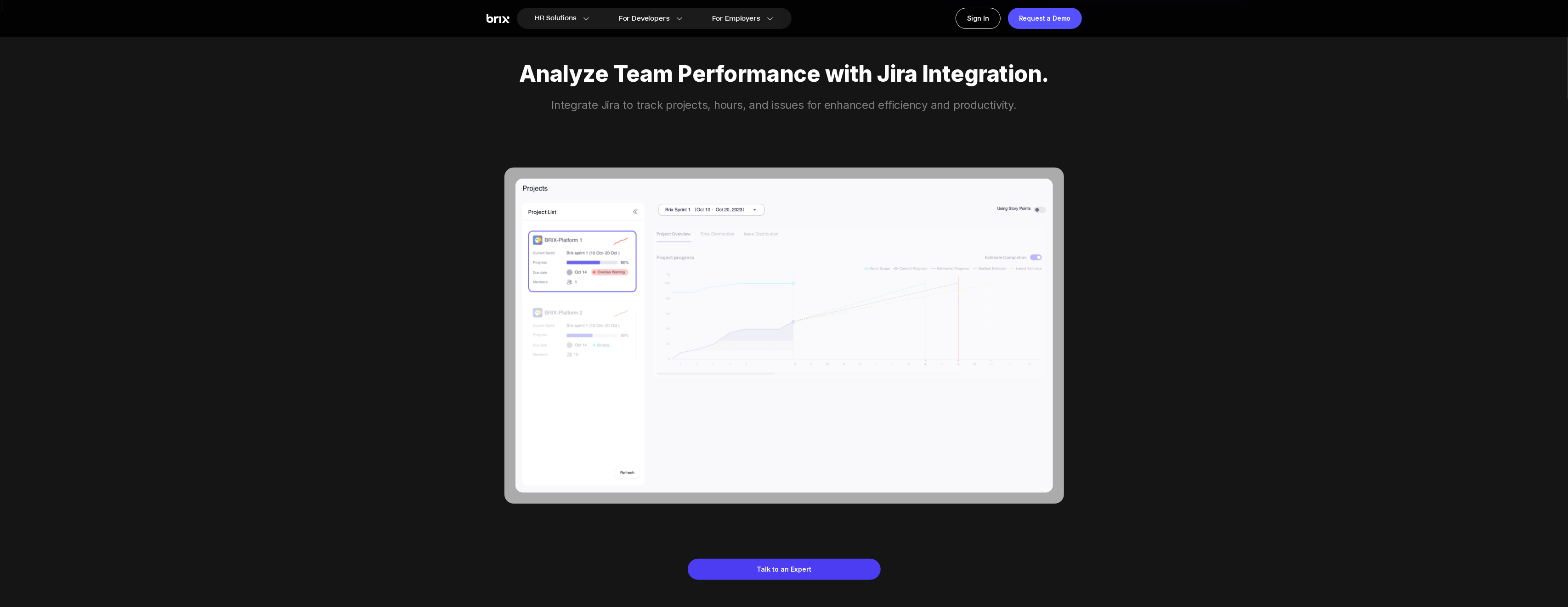
scroll to position [606, 0]
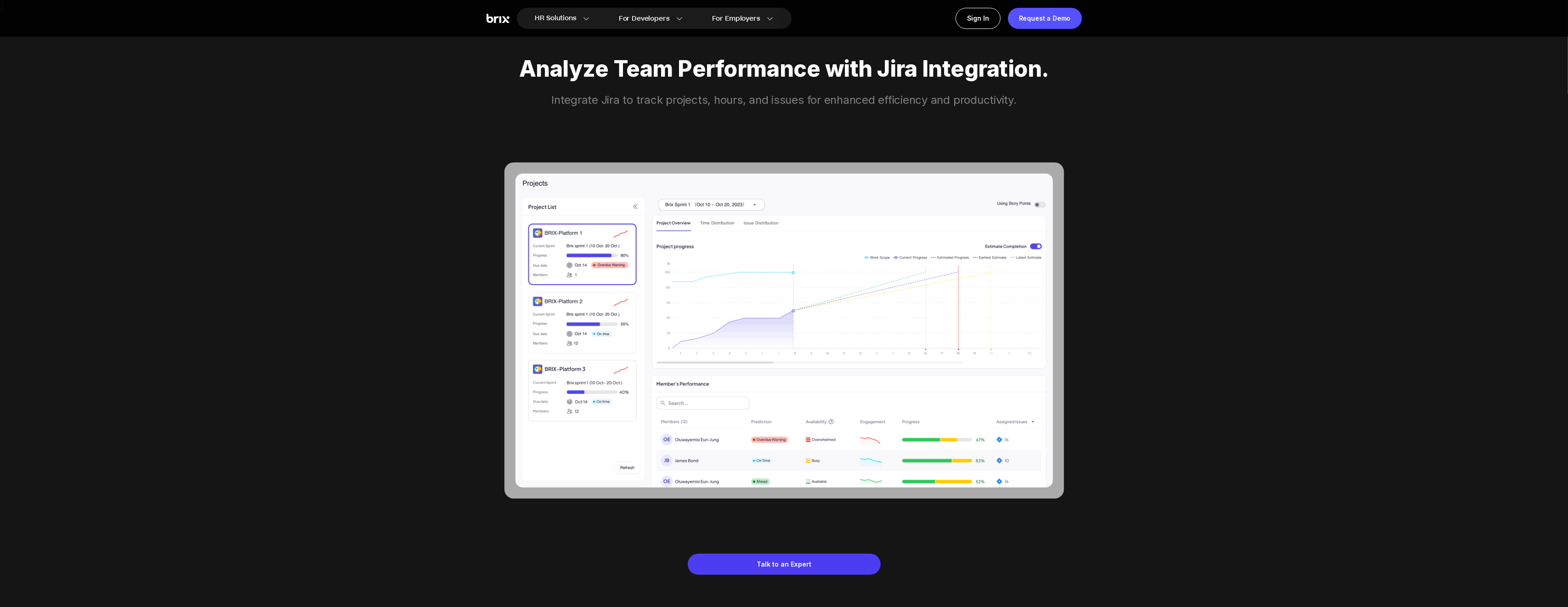
click at [886, 96] on div "Integrate Jira to track projects, hours, and issues for enhanced efficiency and…" at bounding box center [784, 100] width 595 height 15
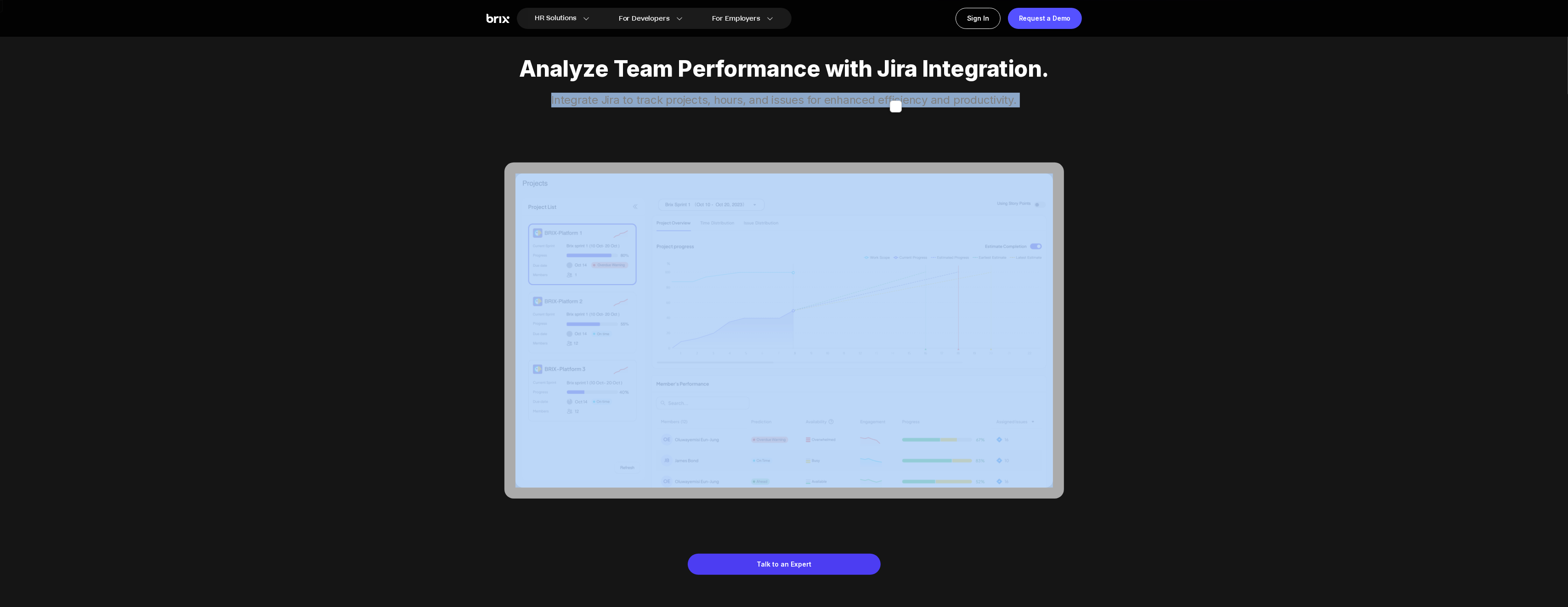
click at [886, 96] on div "Integrate Jira to track projects, hours, and issues for enhanced efficiency and…" at bounding box center [784, 100] width 595 height 15
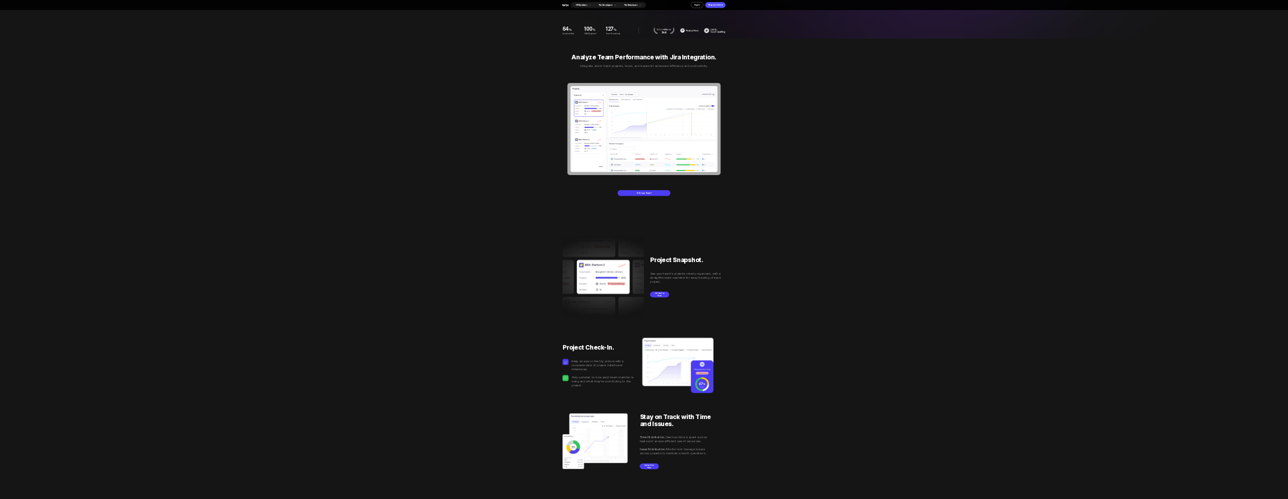
scroll to position [1922, 0]
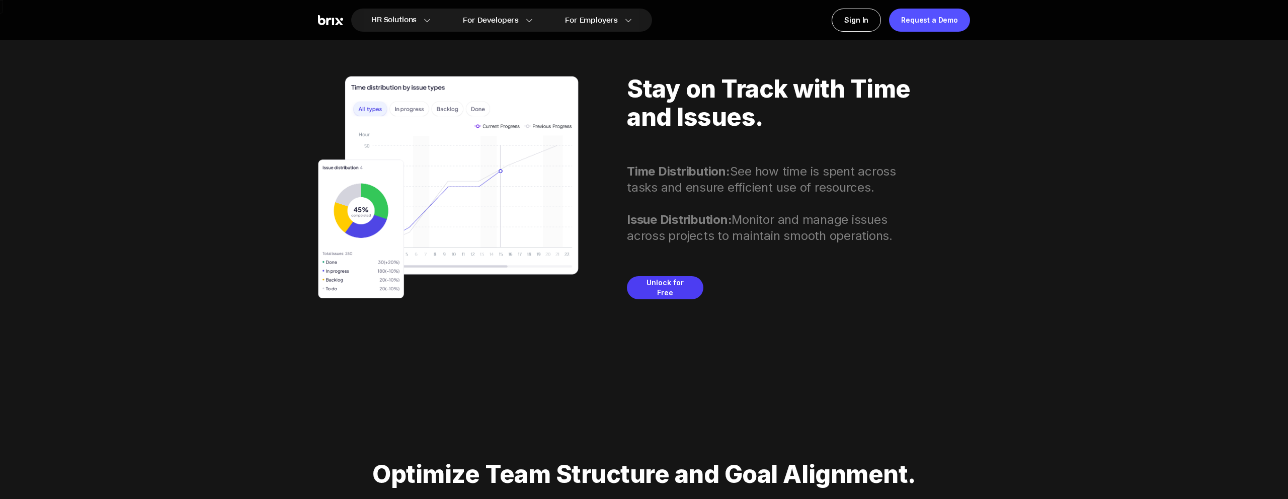
click at [928, 151] on div "Stay on Track with Time and Issues. Time Distribution: See how time is spent ac…" at bounding box center [644, 187] width 652 height 305
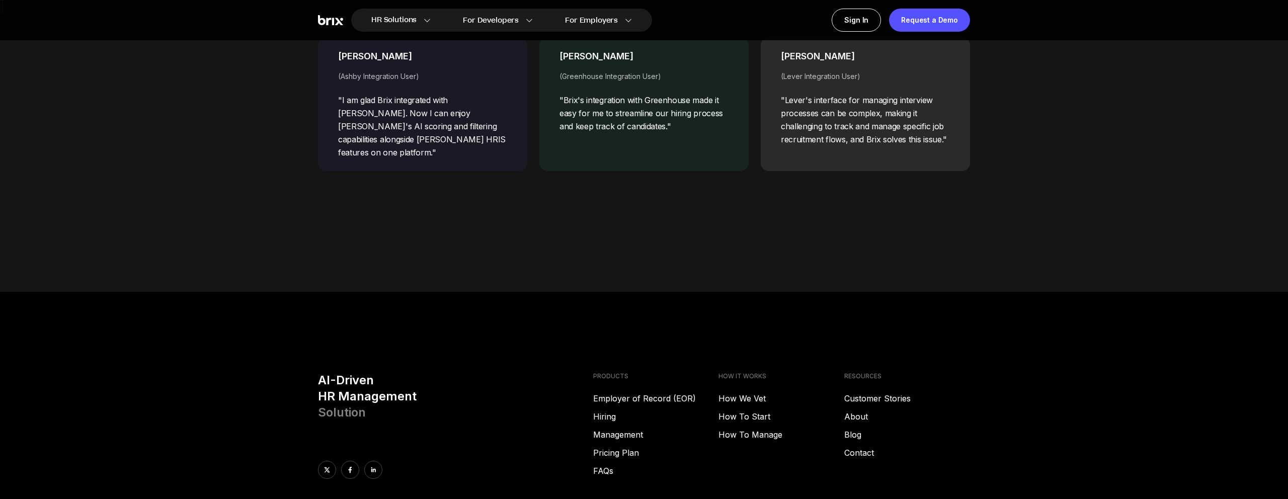
scroll to position [4115, 0]
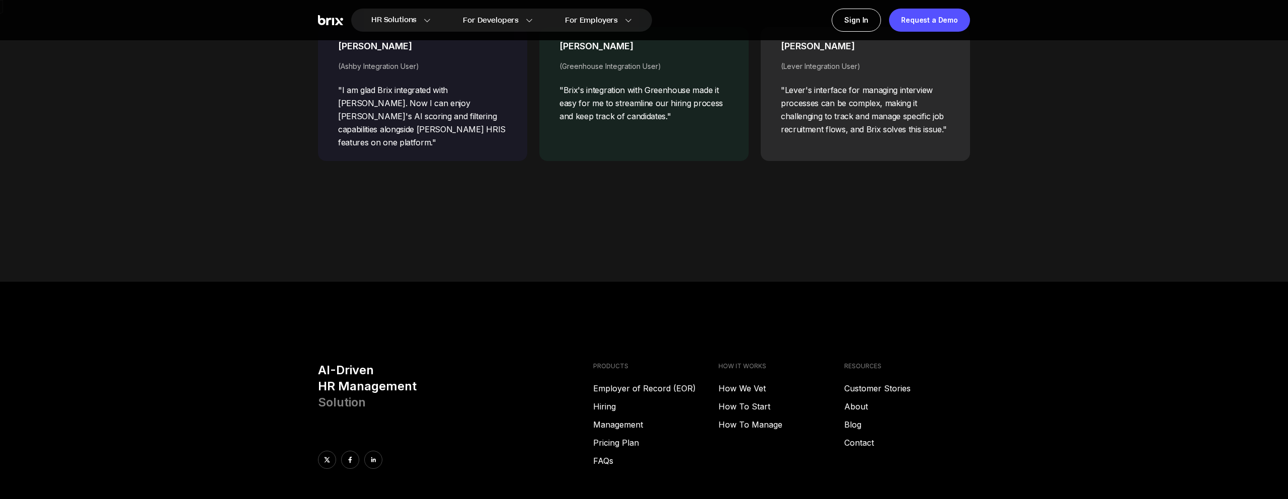
click at [660, 338] on footer "AI-Driven HR Management Solution PRODUCTS Employer of Record (EOR) Hiring Manag…" at bounding box center [644, 456] width 1288 height 349
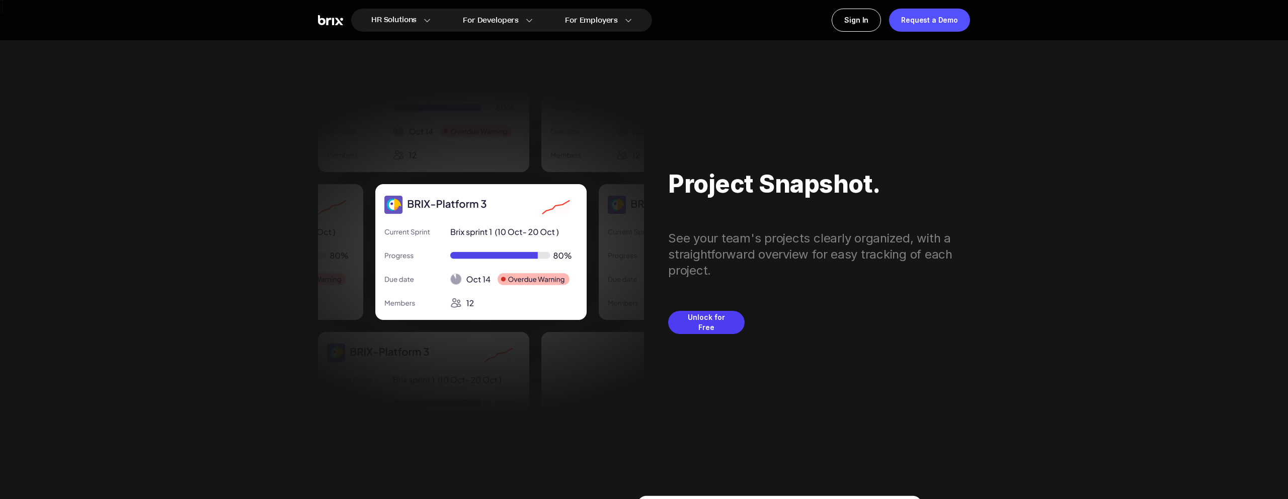
scroll to position [1201, 0]
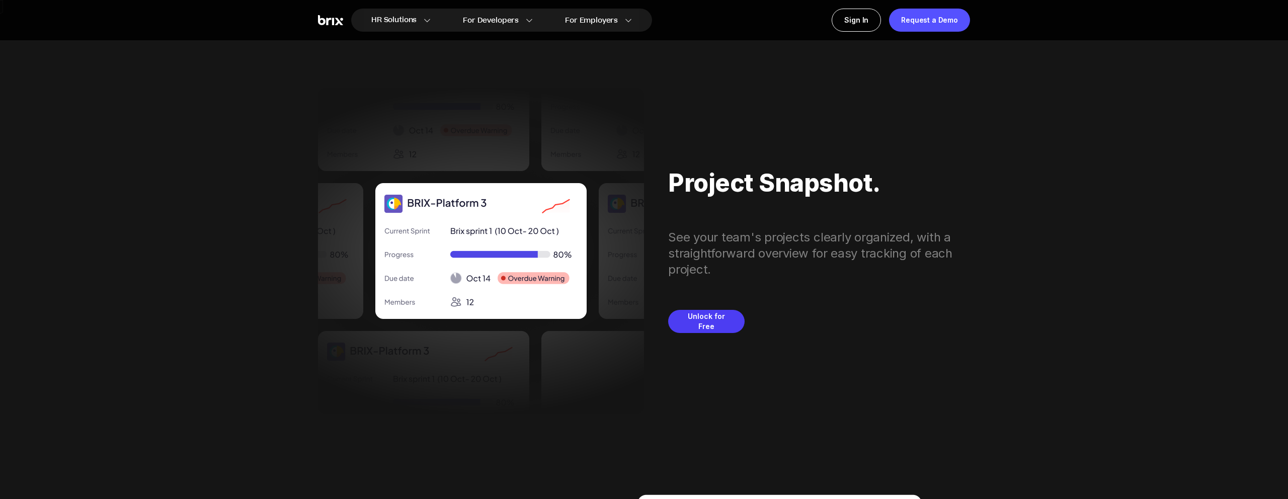
click at [830, 244] on div "See your team's projects clearly organized, with a straightforward overview for…" at bounding box center [819, 253] width 302 height 48
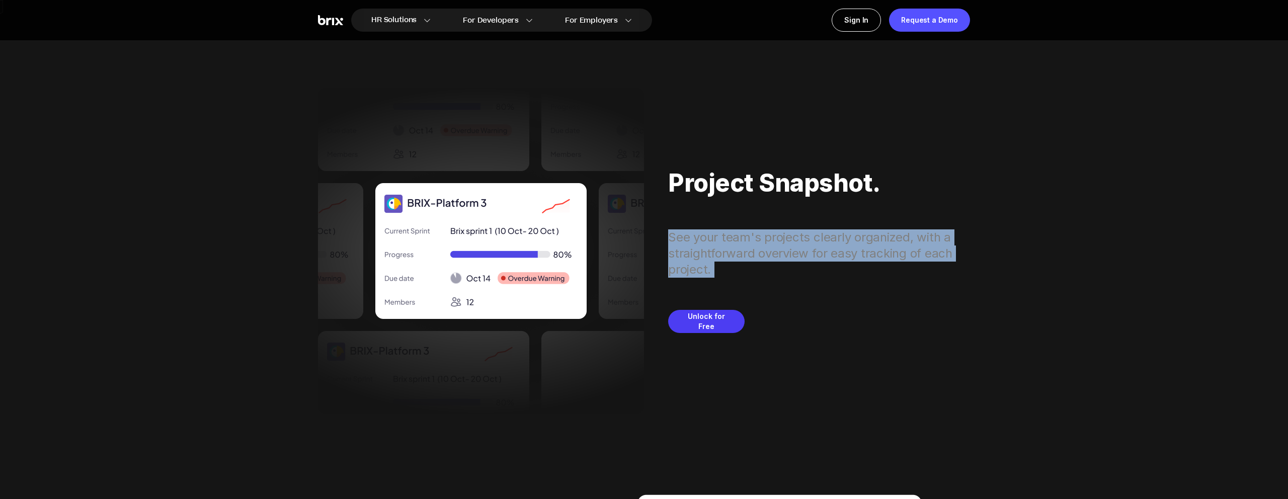
click at [830, 244] on div "See your team's projects clearly organized, with a straightforward overview for…" at bounding box center [819, 253] width 302 height 48
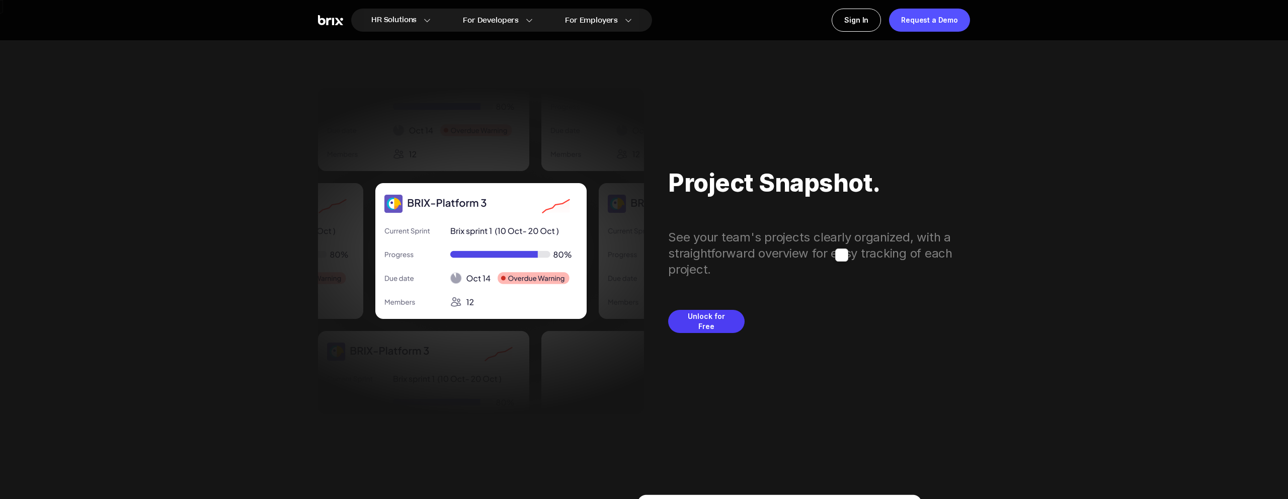
click at [795, 233] on div "See your team's projects clearly organized, with a straightforward overview for…" at bounding box center [819, 253] width 302 height 48
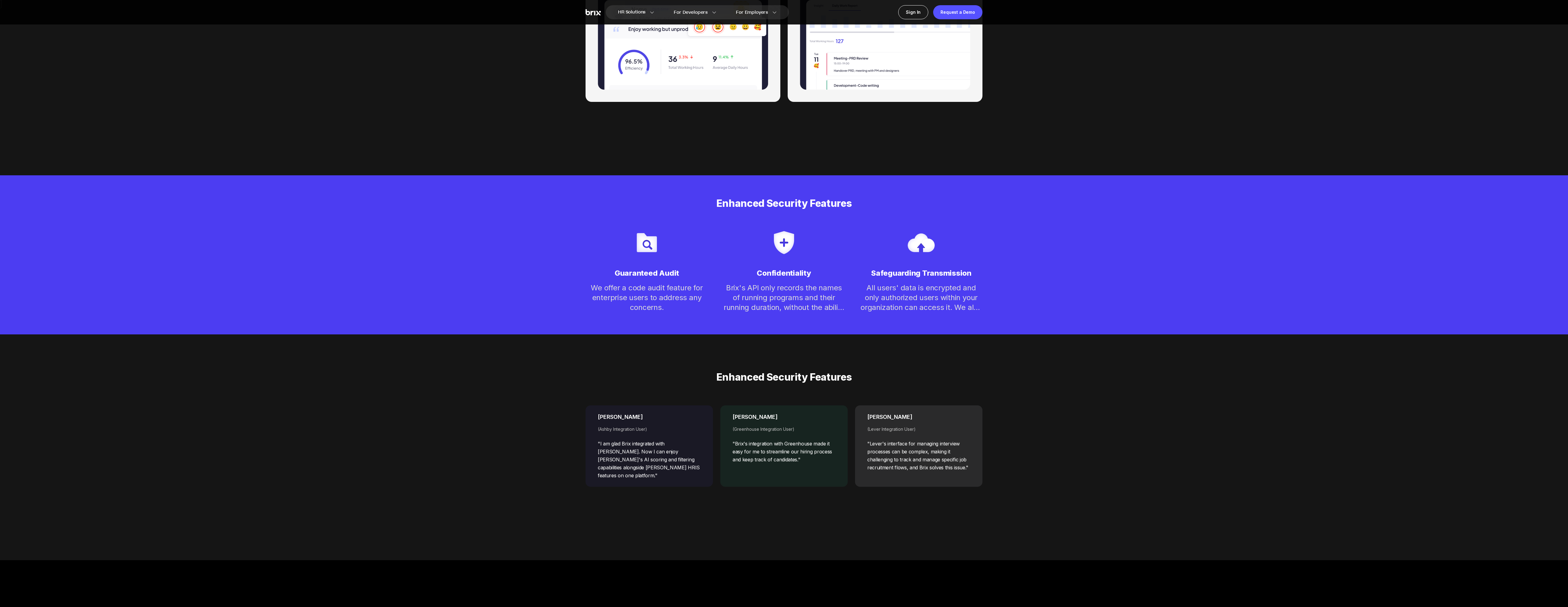
scroll to position [2575, 0]
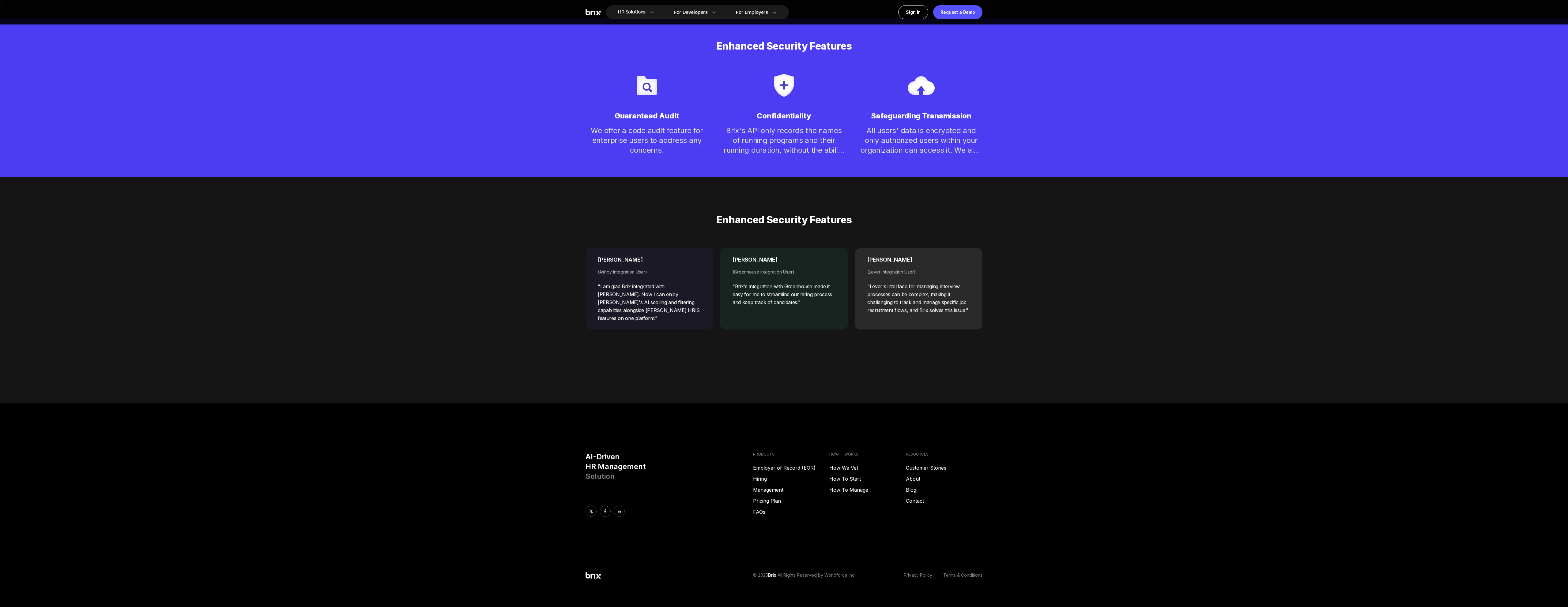
click at [1045, 156] on div "Enhanced Security Features Guaranteed Audit We offer a code audit feature for e…" at bounding box center [784, 98] width 1568 height 159
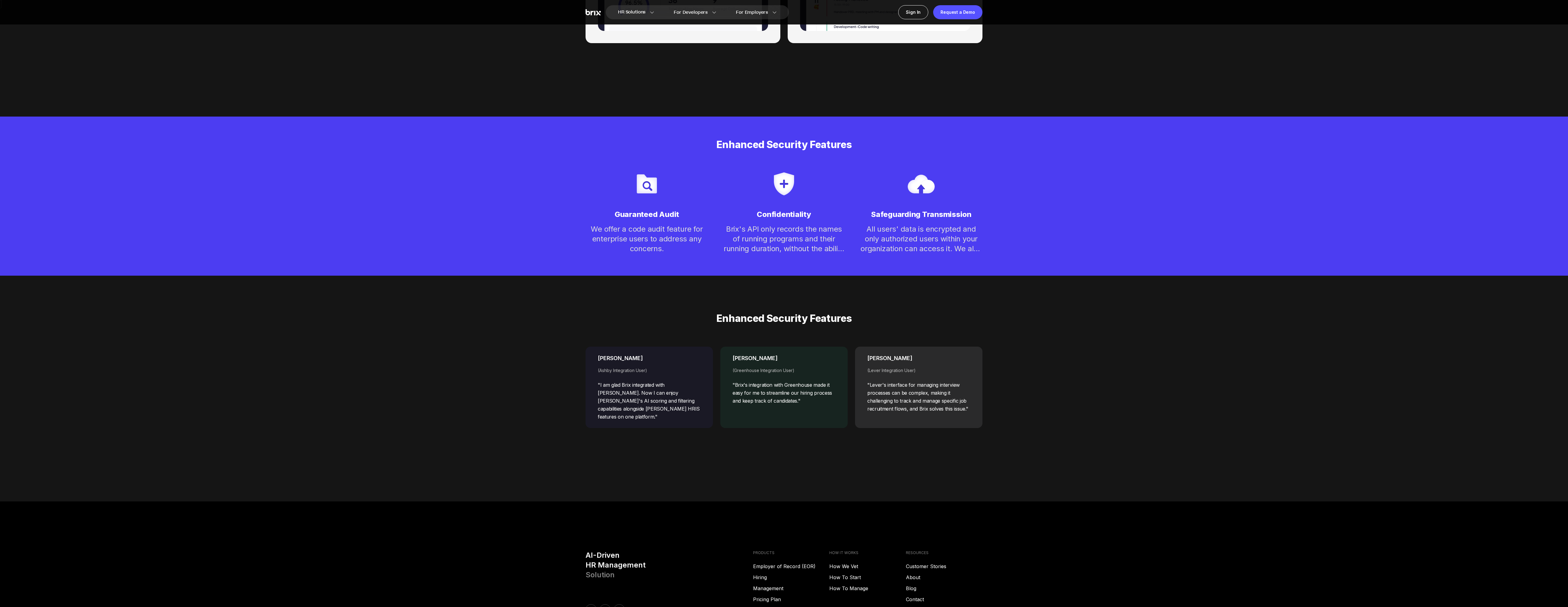
scroll to position [2467, 0]
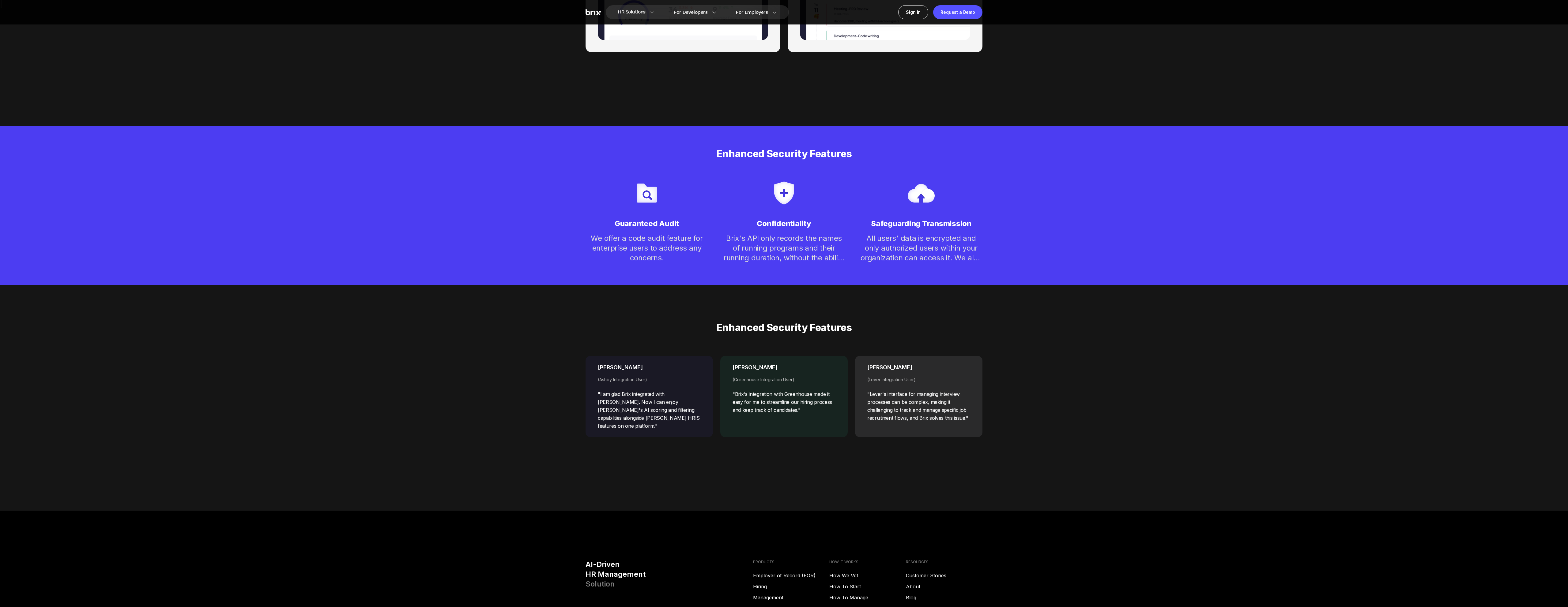
click at [895, 330] on div "Enhanced Security Features" at bounding box center [784, 328] width 397 height 12
click at [914, 329] on div "Enhanced Security Features" at bounding box center [784, 328] width 397 height 12
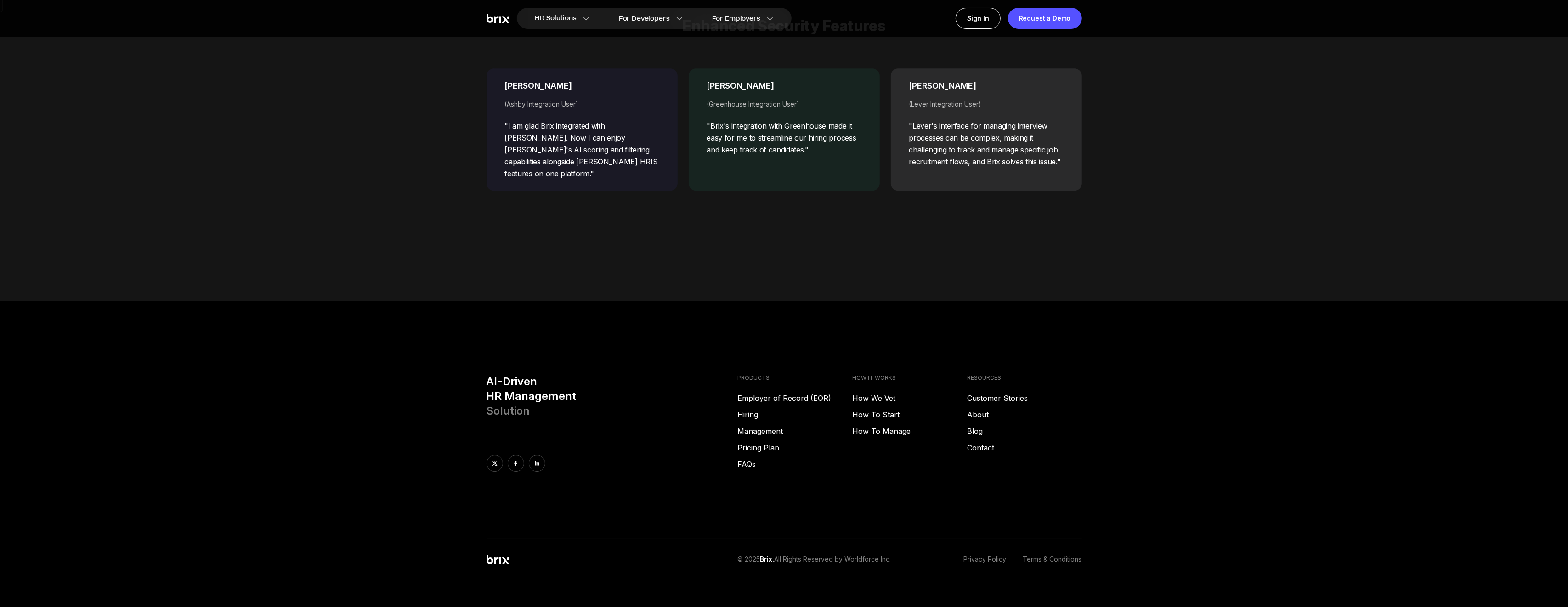
scroll to position [3715, 0]
